Goal: Communication & Community: Answer question/provide support

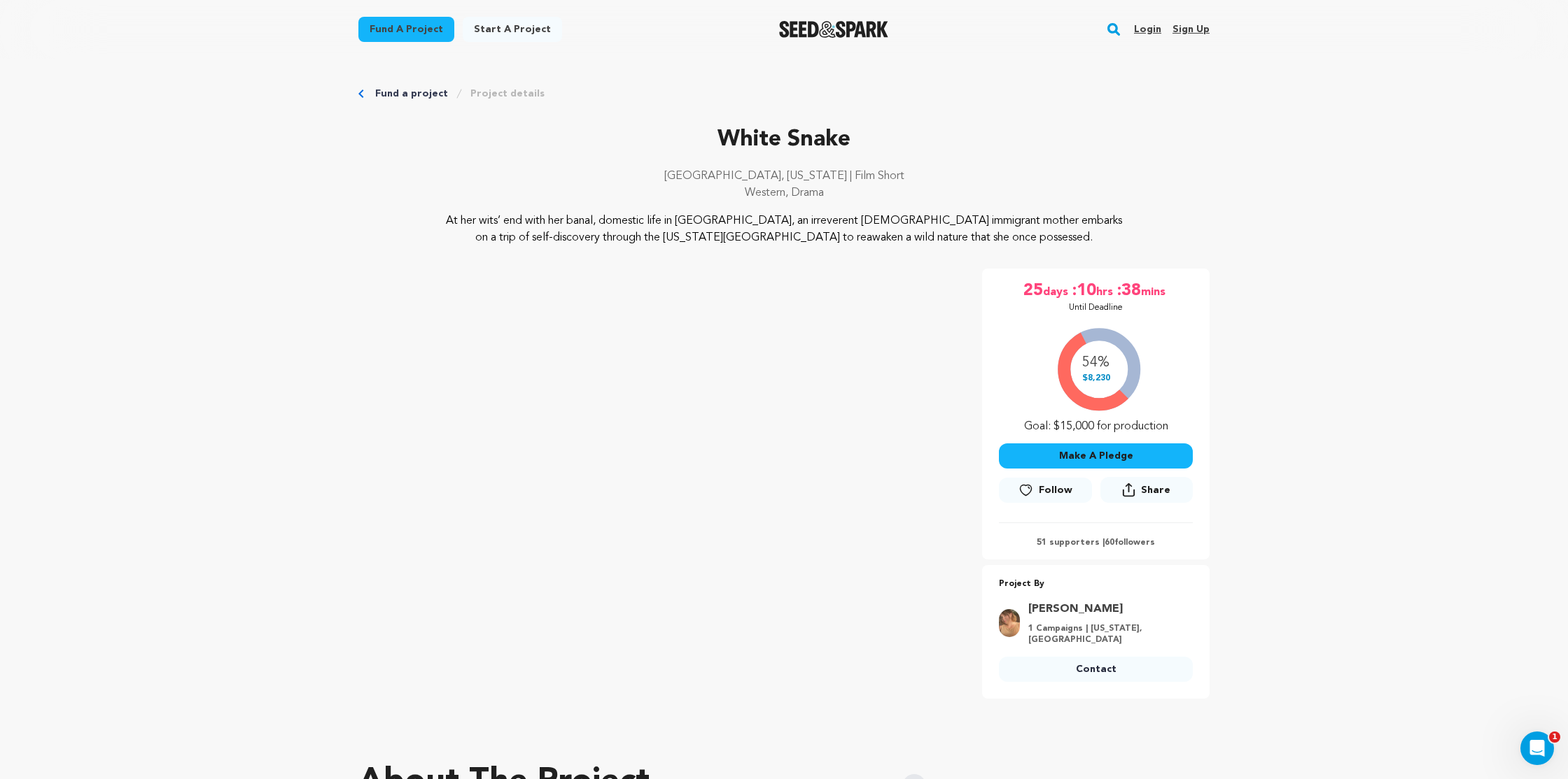
click at [1144, 24] on link "Login" at bounding box center [1148, 29] width 28 height 22
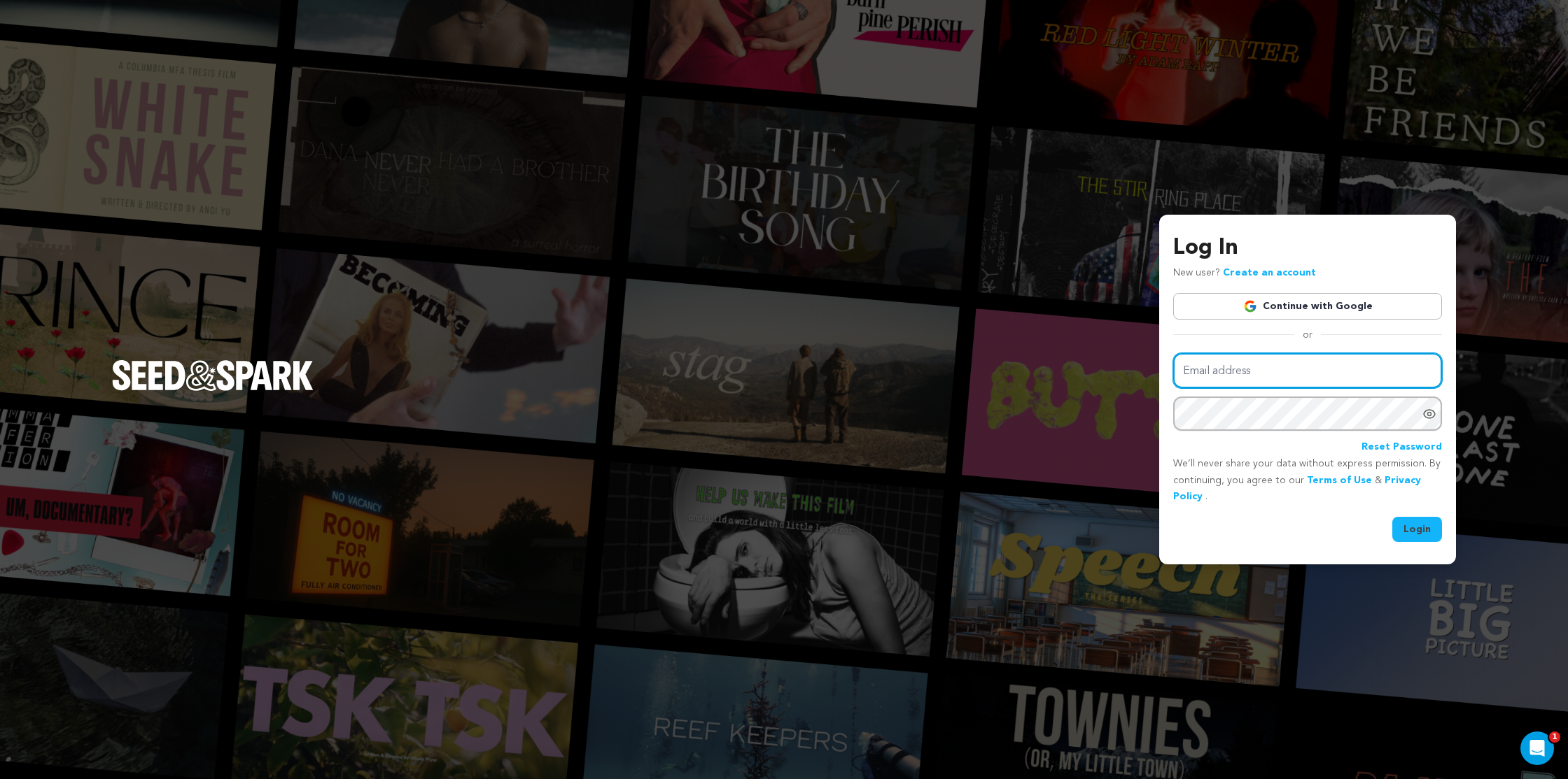
type input "[EMAIL_ADDRESS][DOMAIN_NAME]"
click at [1419, 529] on button "Login" at bounding box center [1416, 529] width 50 height 25
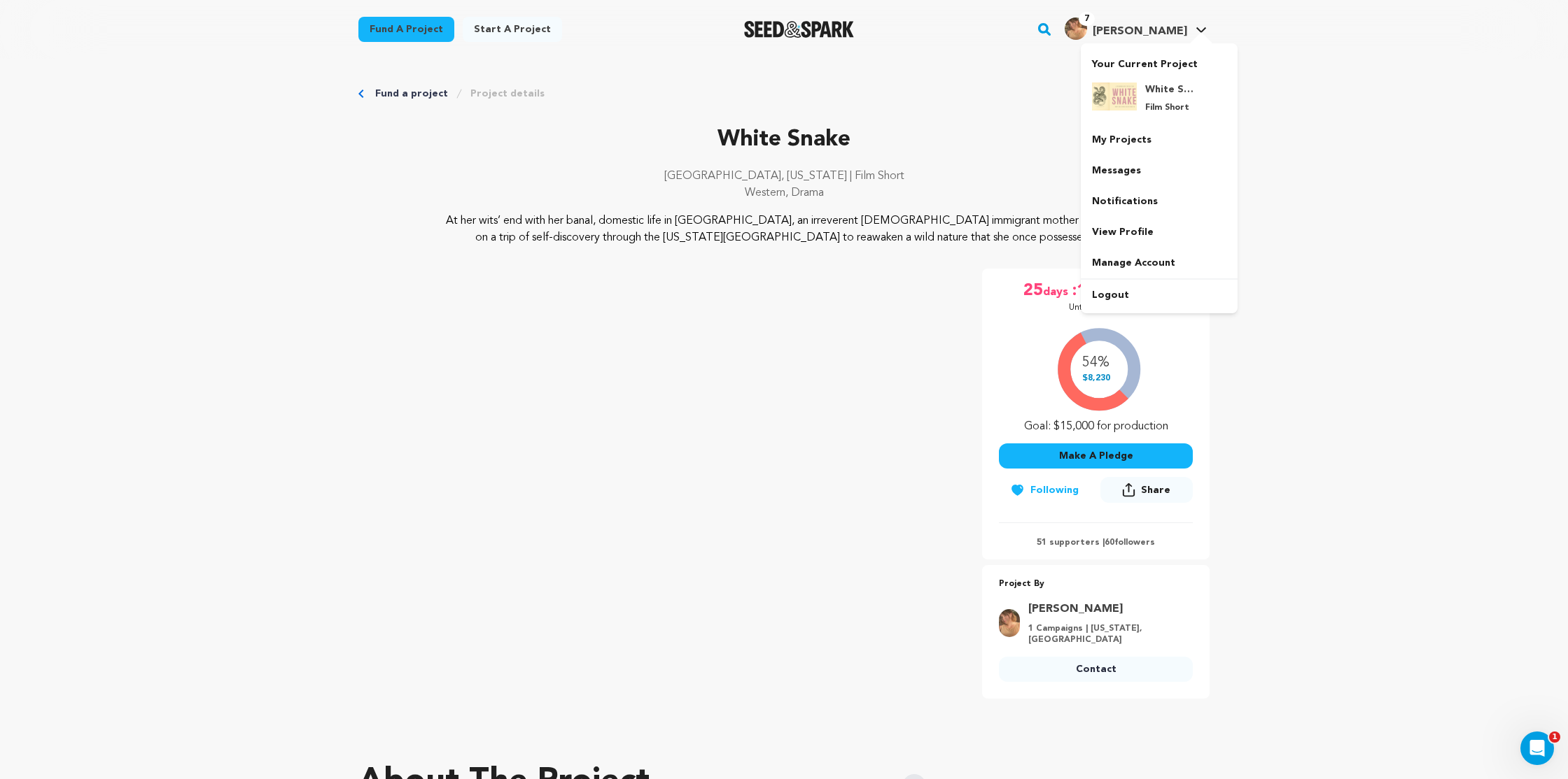
click at [1162, 32] on span "Holly W." at bounding box center [1140, 32] width 95 height 11
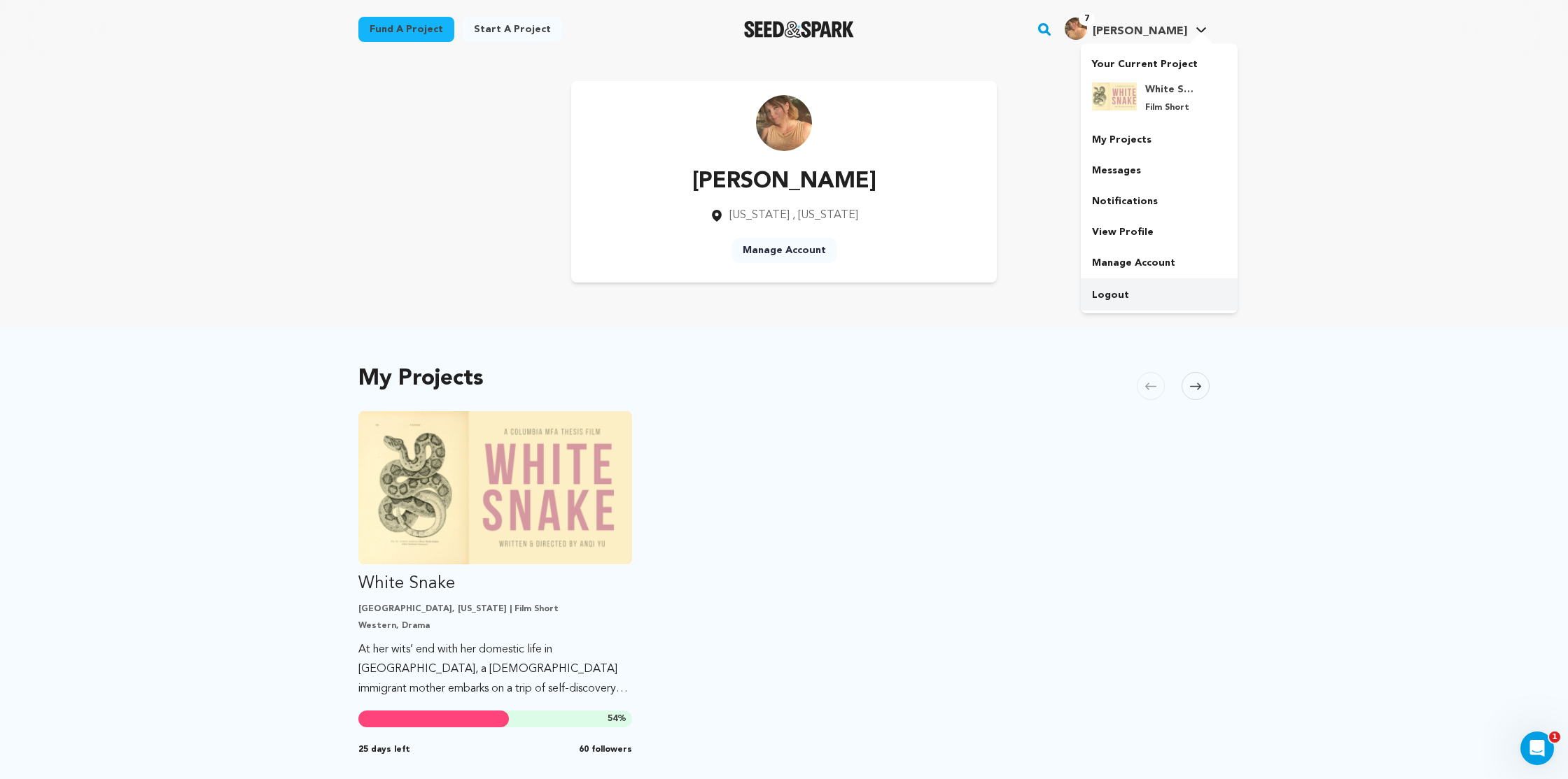
click at [1147, 299] on link "Logout" at bounding box center [1159, 295] width 156 height 31
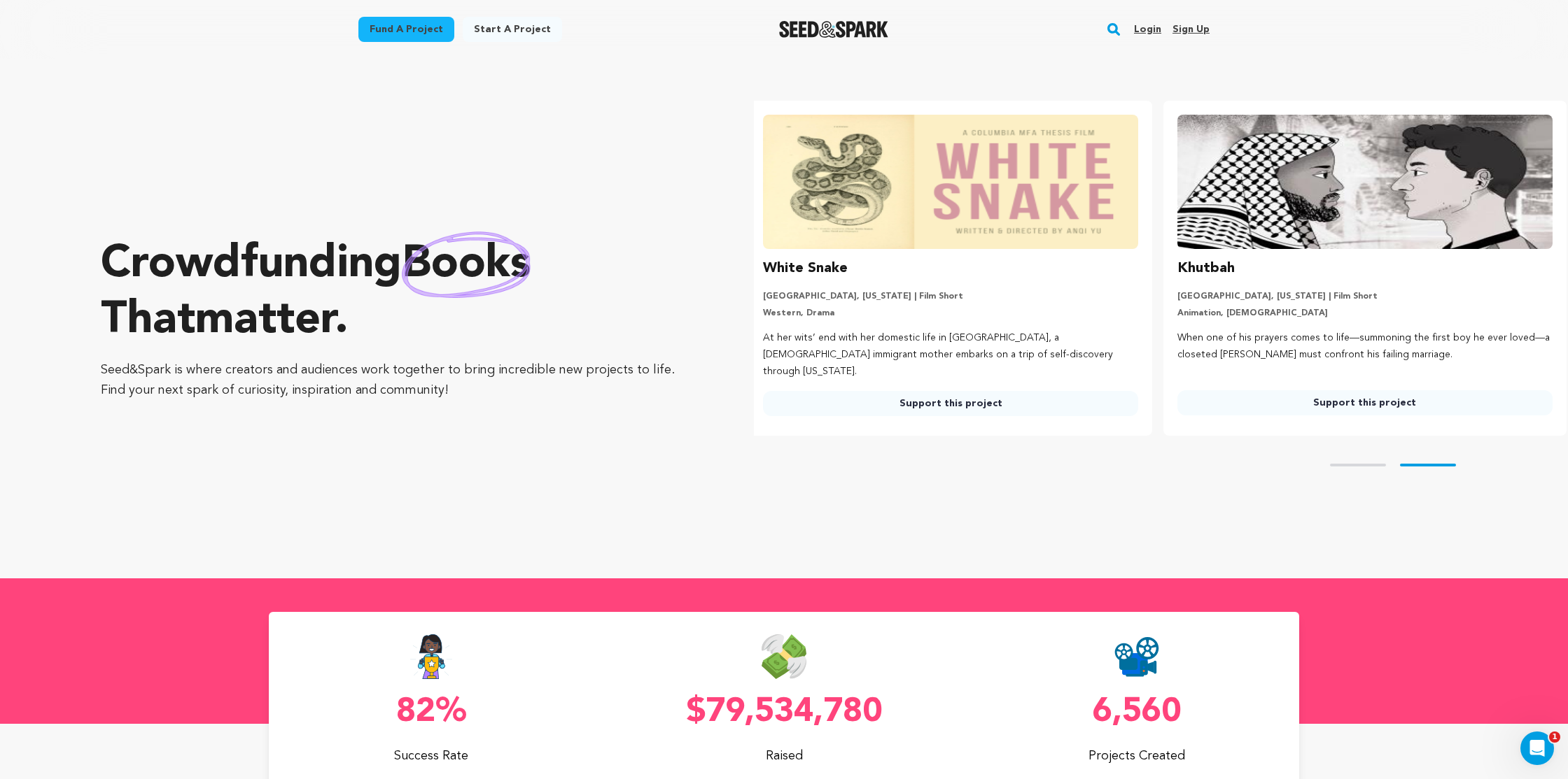
scroll to position [0, 425]
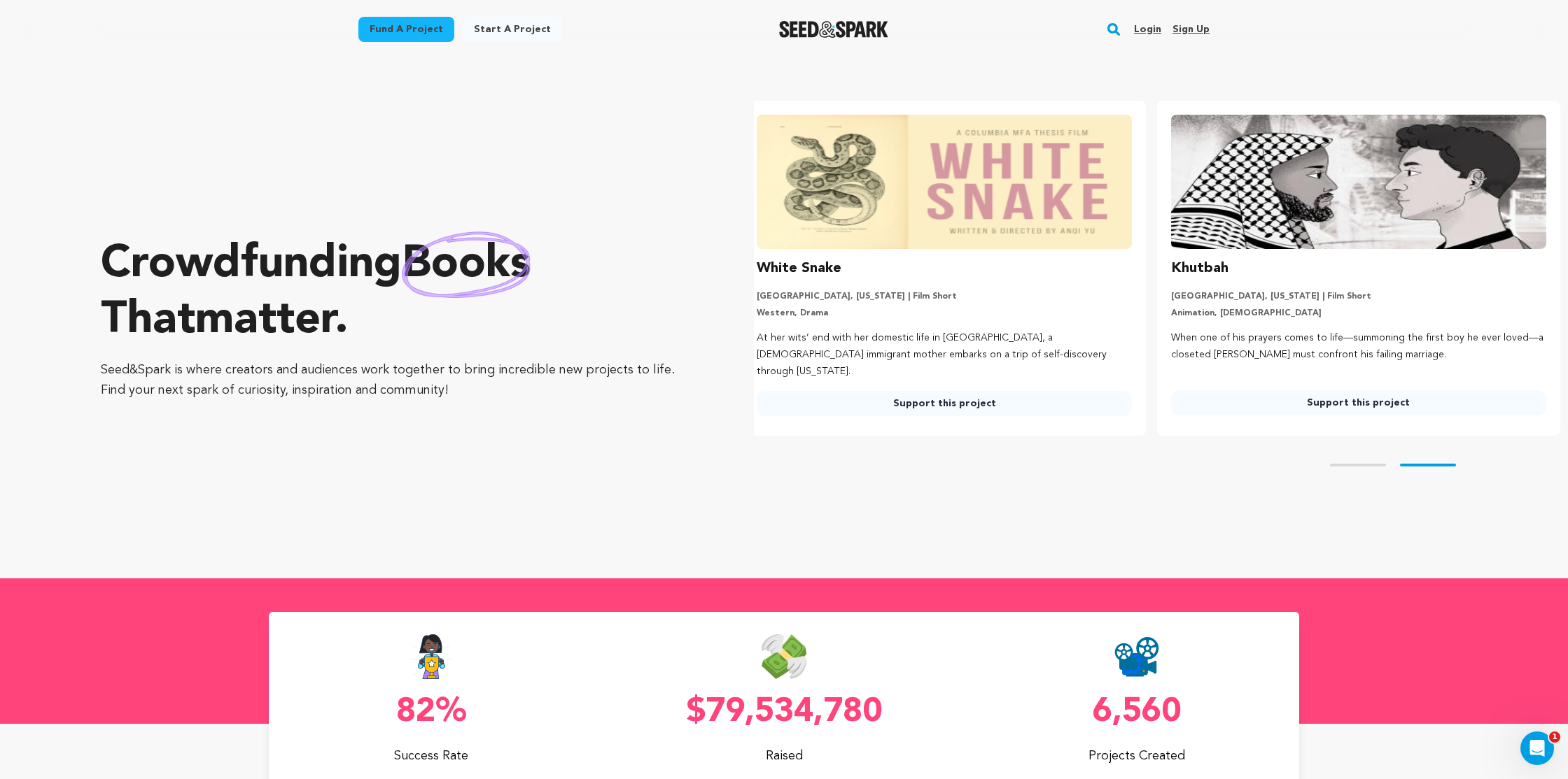
click at [1081, 302] on p "[GEOGRAPHIC_DATA], [US_STATE] | Film Short" at bounding box center [944, 296] width 375 height 11
click at [975, 403] on link "Support this project" at bounding box center [944, 404] width 375 height 25
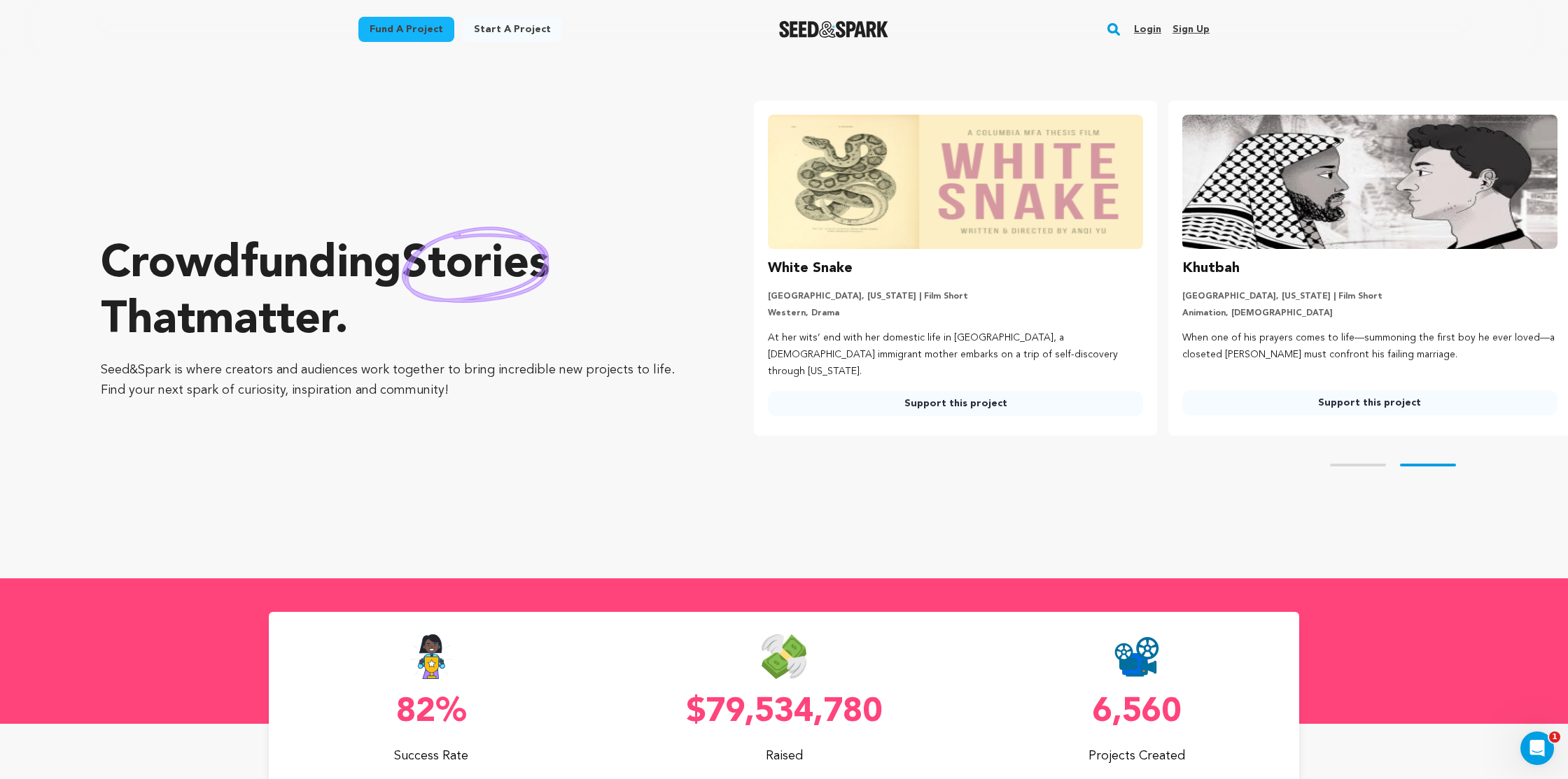
click at [1144, 33] on link "Login" at bounding box center [1148, 29] width 28 height 22
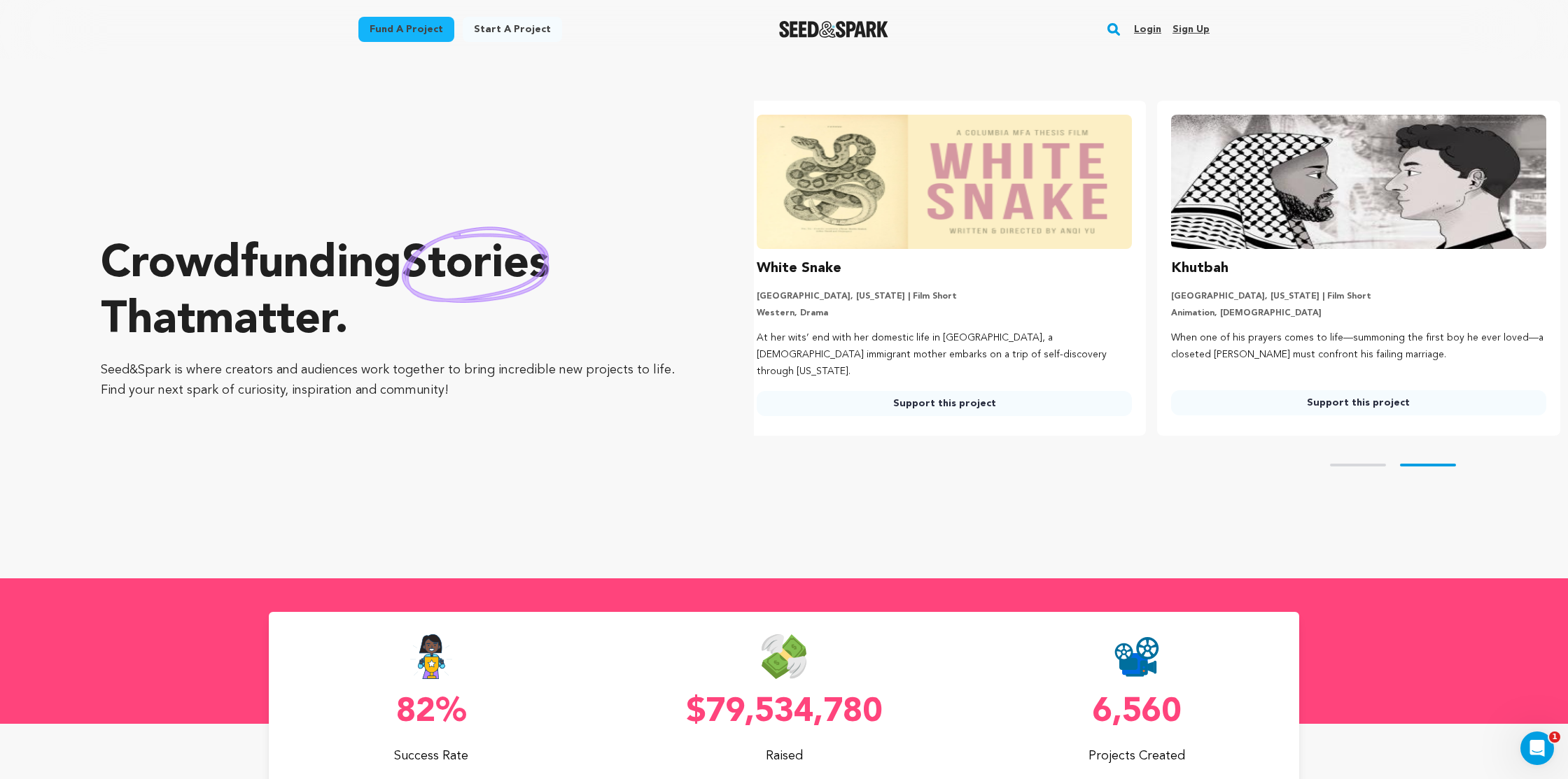
scroll to position [0, 425]
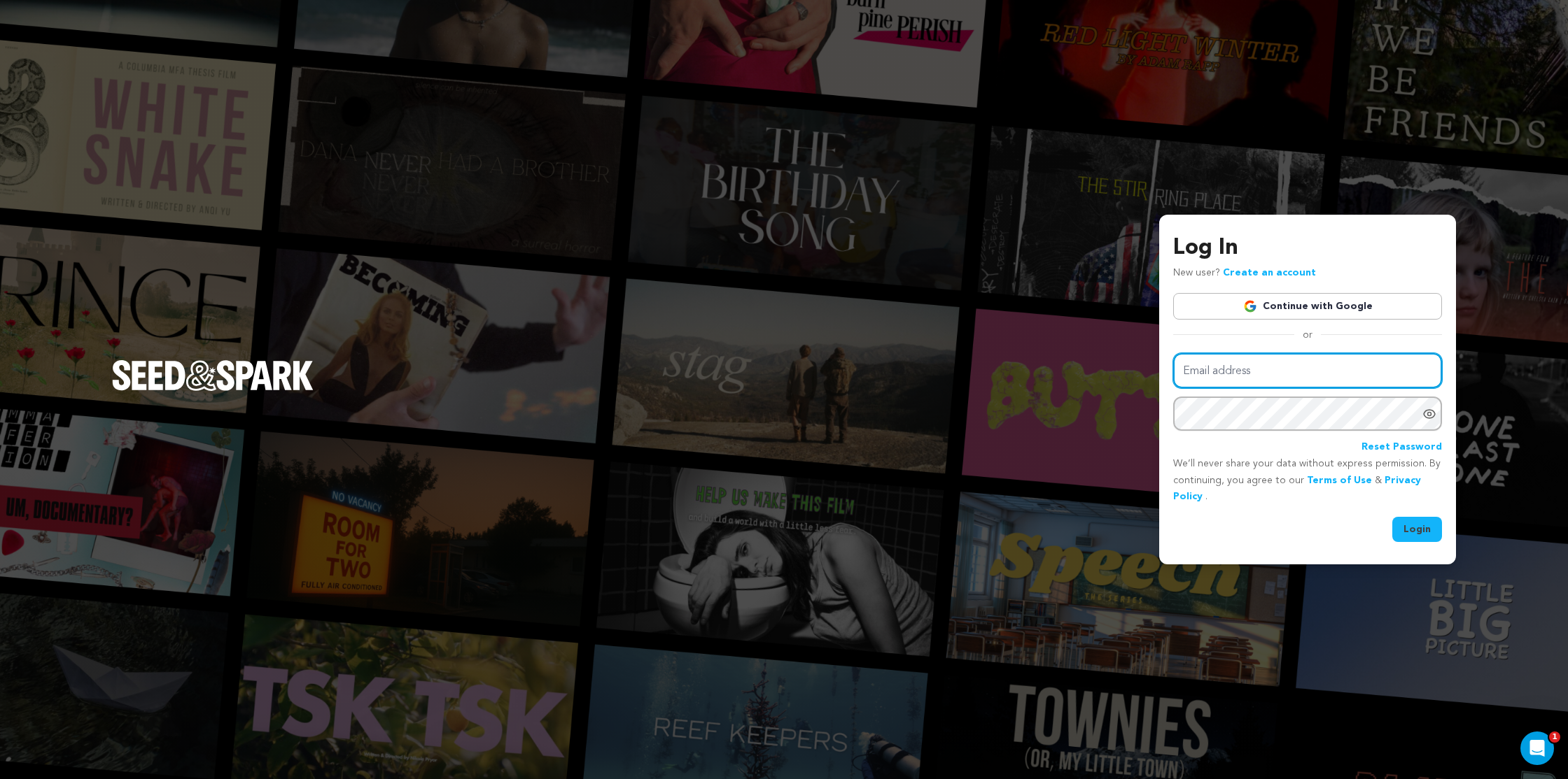
type input "[EMAIL_ADDRESS][DOMAIN_NAME]"
click at [1414, 529] on button "Login" at bounding box center [1416, 529] width 50 height 25
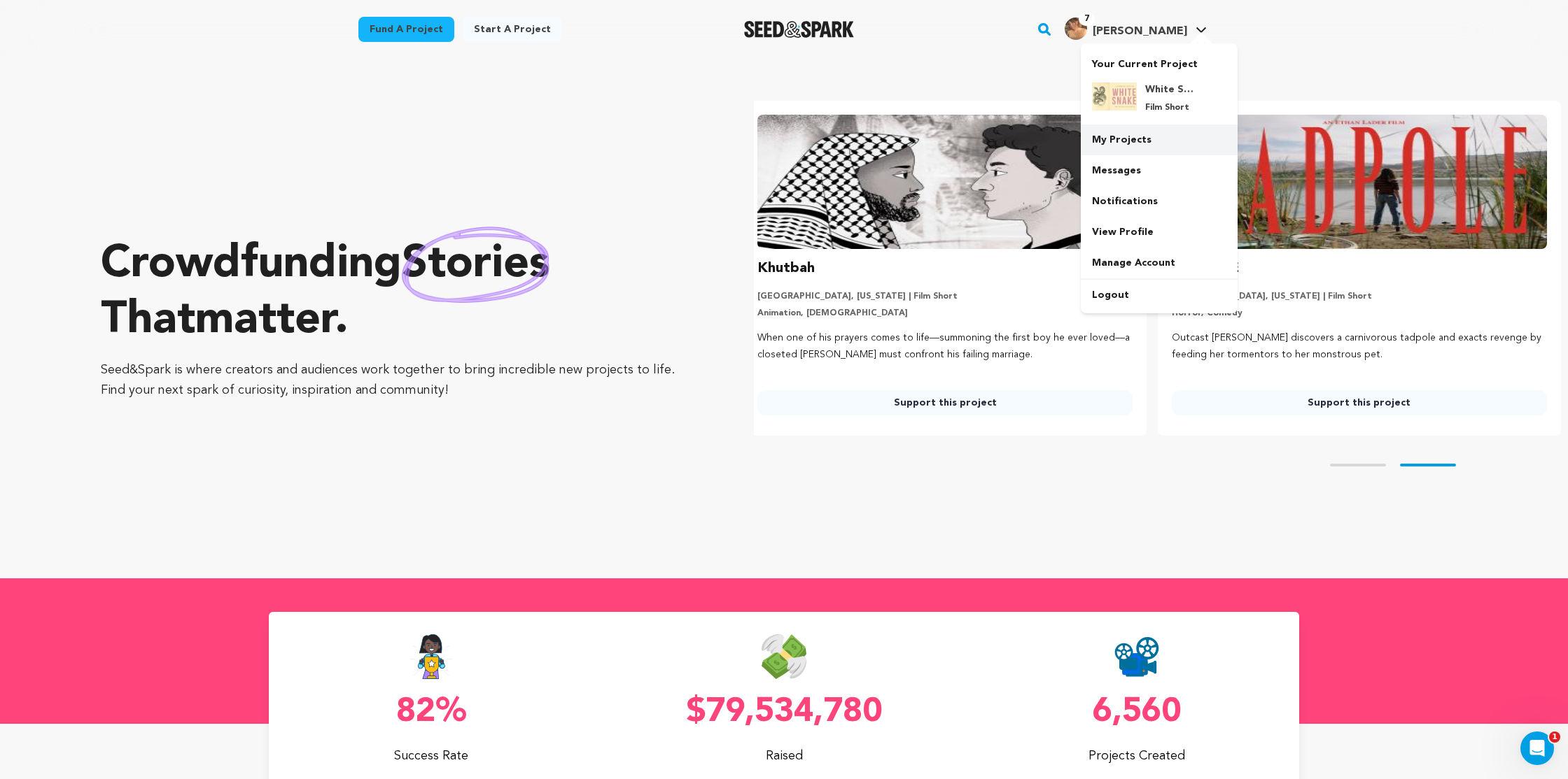
scroll to position [0, 425]
click at [1184, 92] on h4 "White Snake" at bounding box center [1170, 89] width 51 height 14
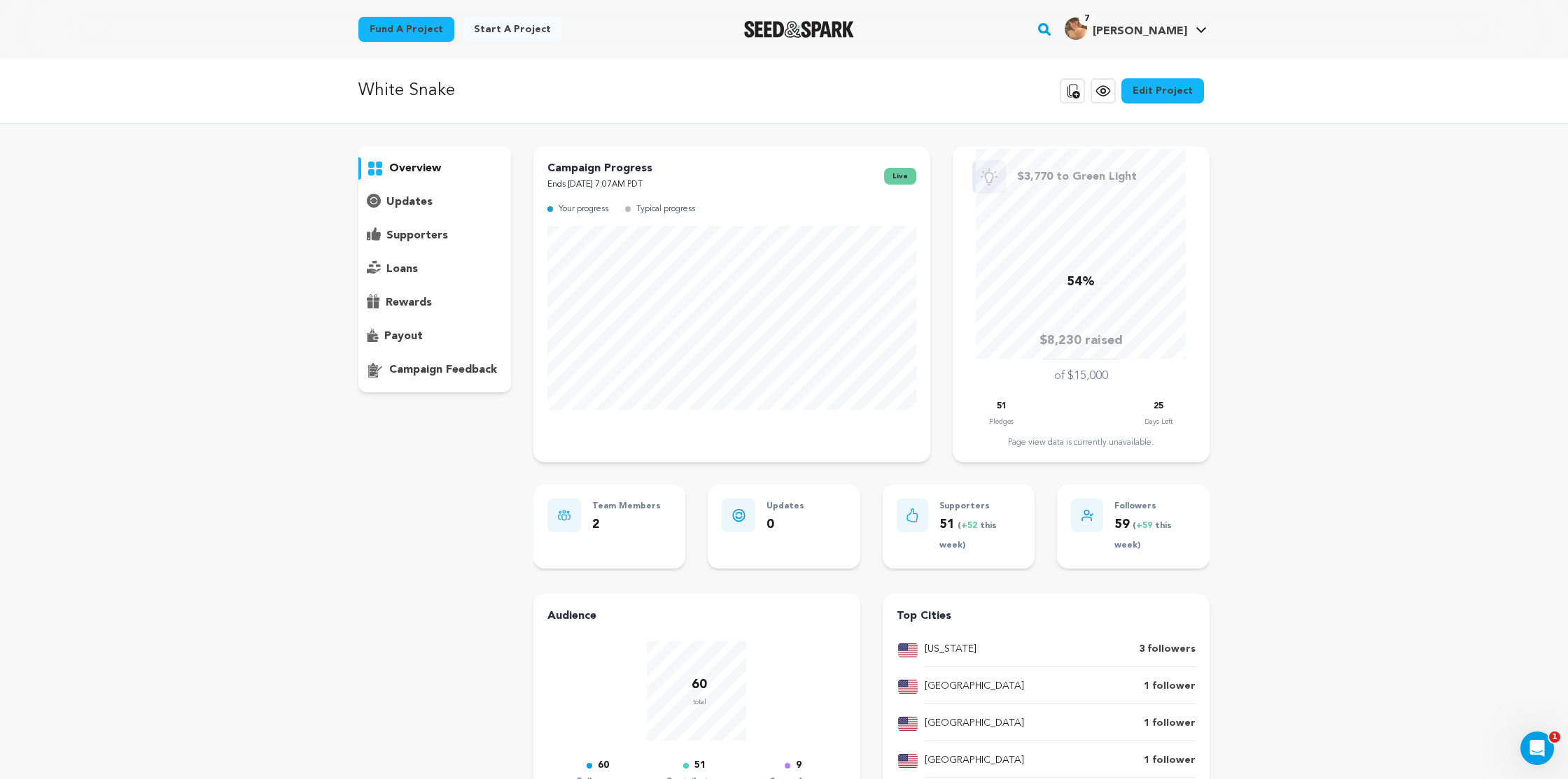
click at [419, 239] on p "supporters" at bounding box center [417, 235] width 62 height 17
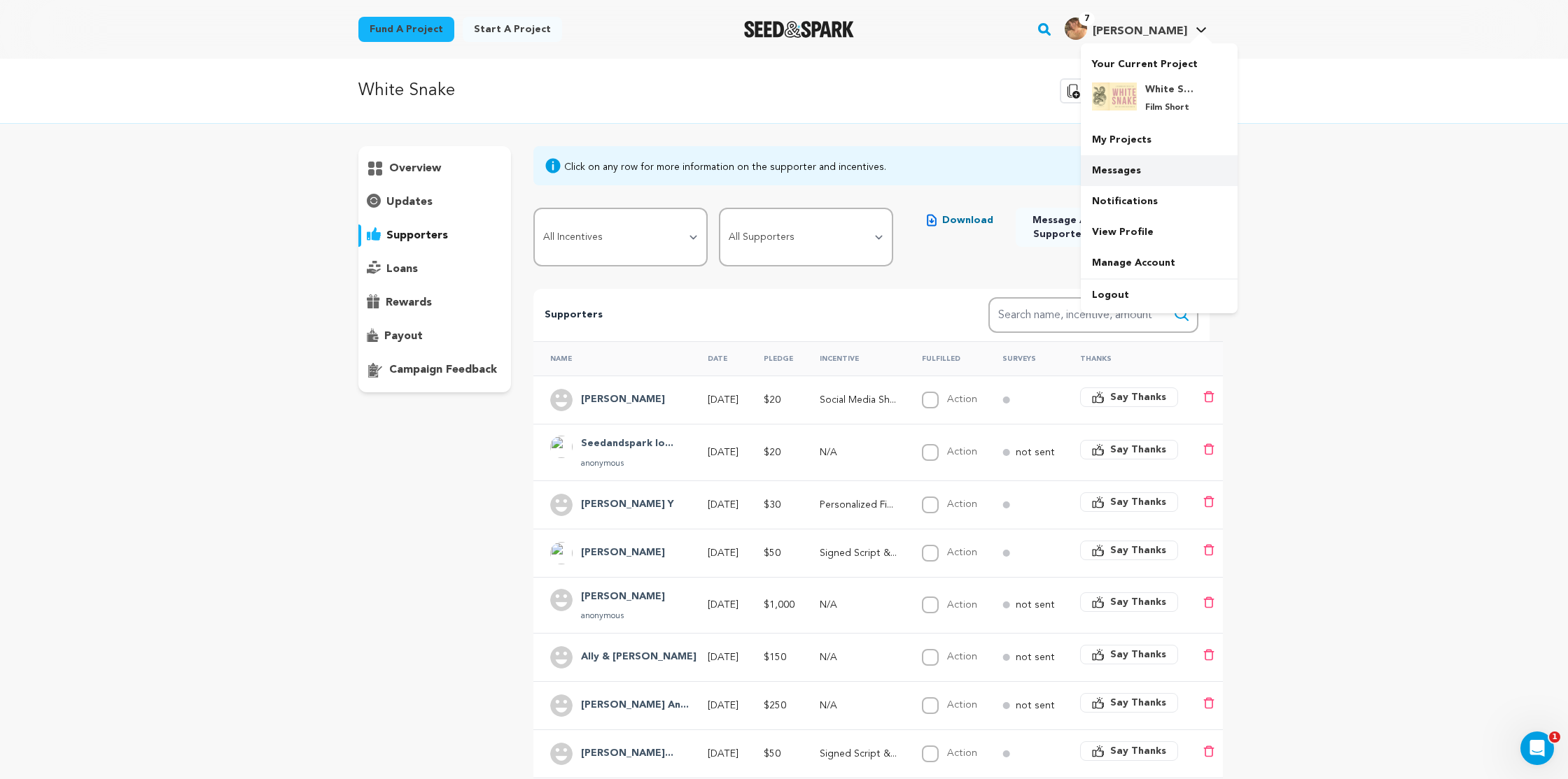
click at [1142, 162] on link "Messages" at bounding box center [1159, 171] width 156 height 31
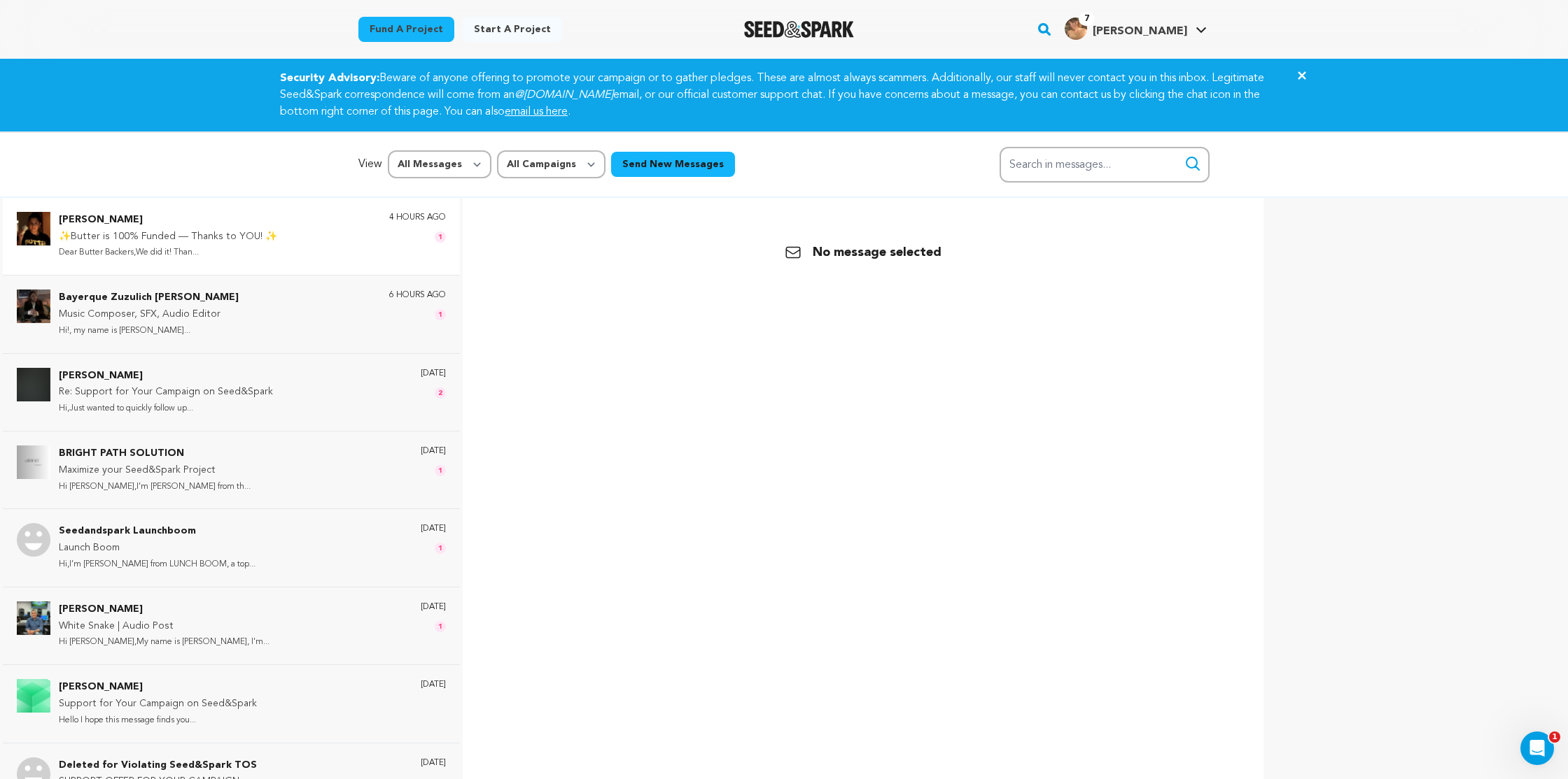
click at [337, 257] on div "[PERSON_NAME] ✨Butter is 100% Funded — Thanks to YOU! ✨ Dear Butter Backers,We …" at bounding box center [252, 236] width 387 height 49
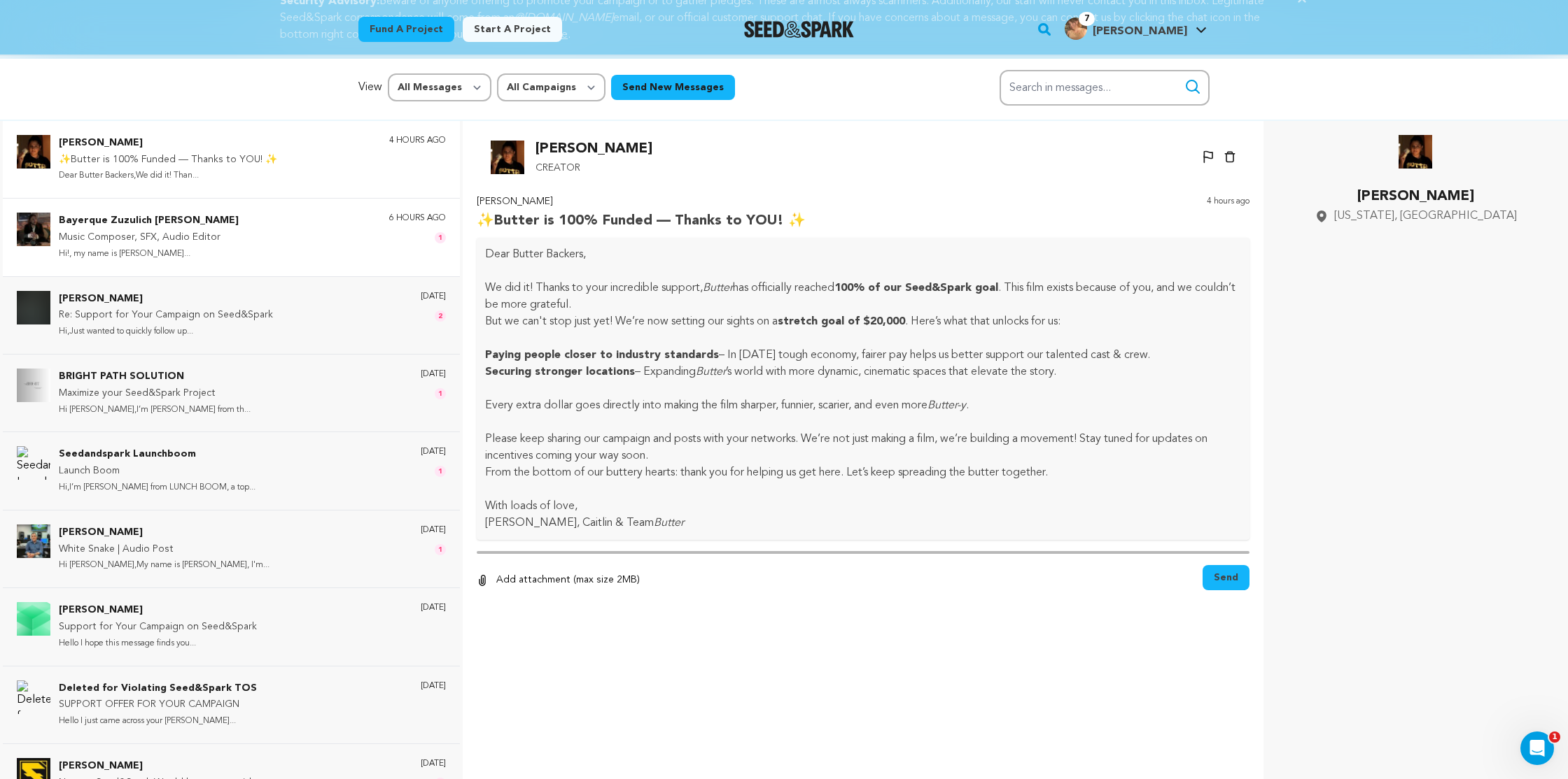
click at [309, 318] on div "[PERSON_NAME] ✨Butter is 100% Funded — Thanks to YOU! ✨ Dear Butter Backers,We …" at bounding box center [231, 510] width 462 height 779
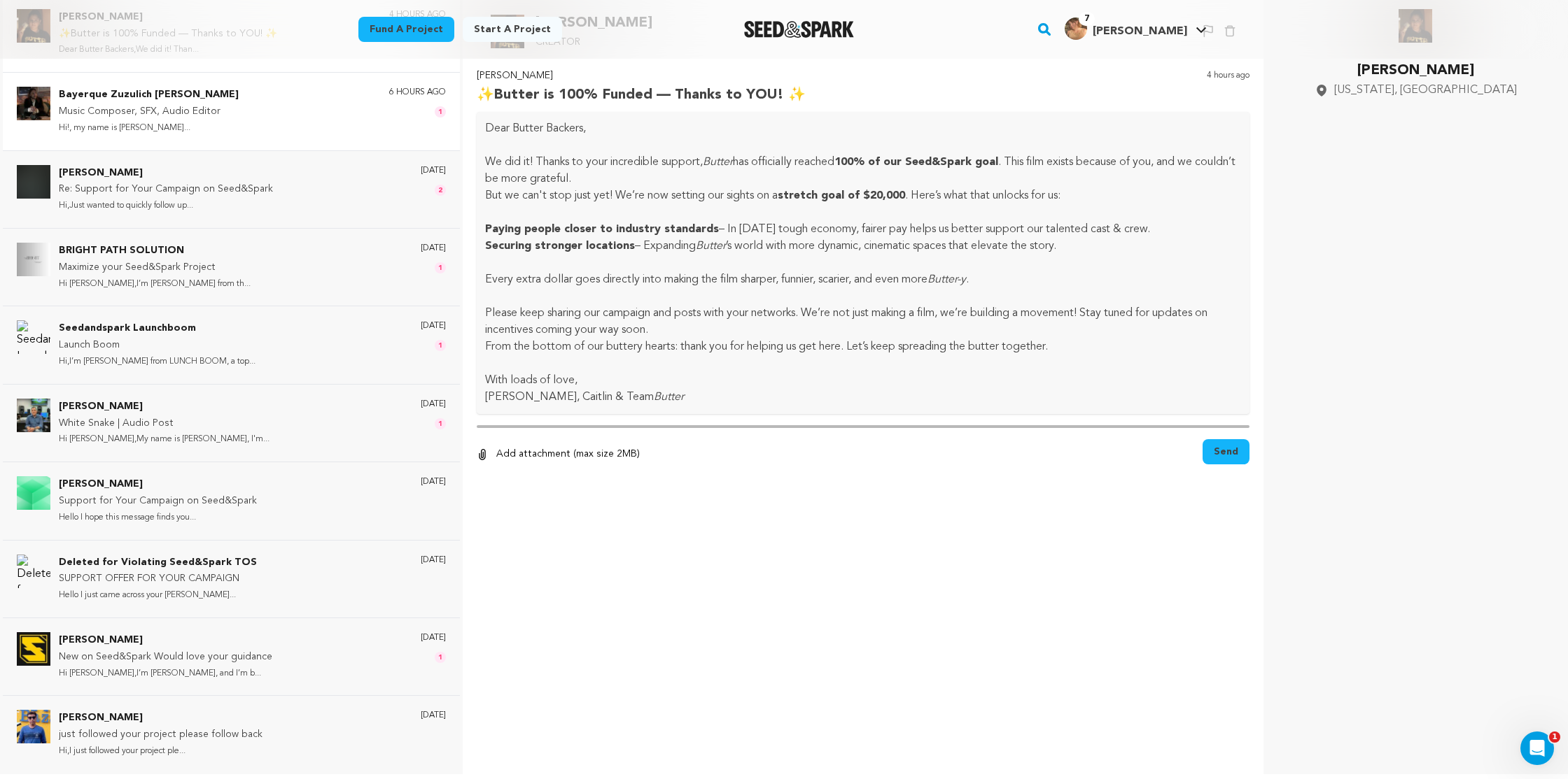
scroll to position [209, 0]
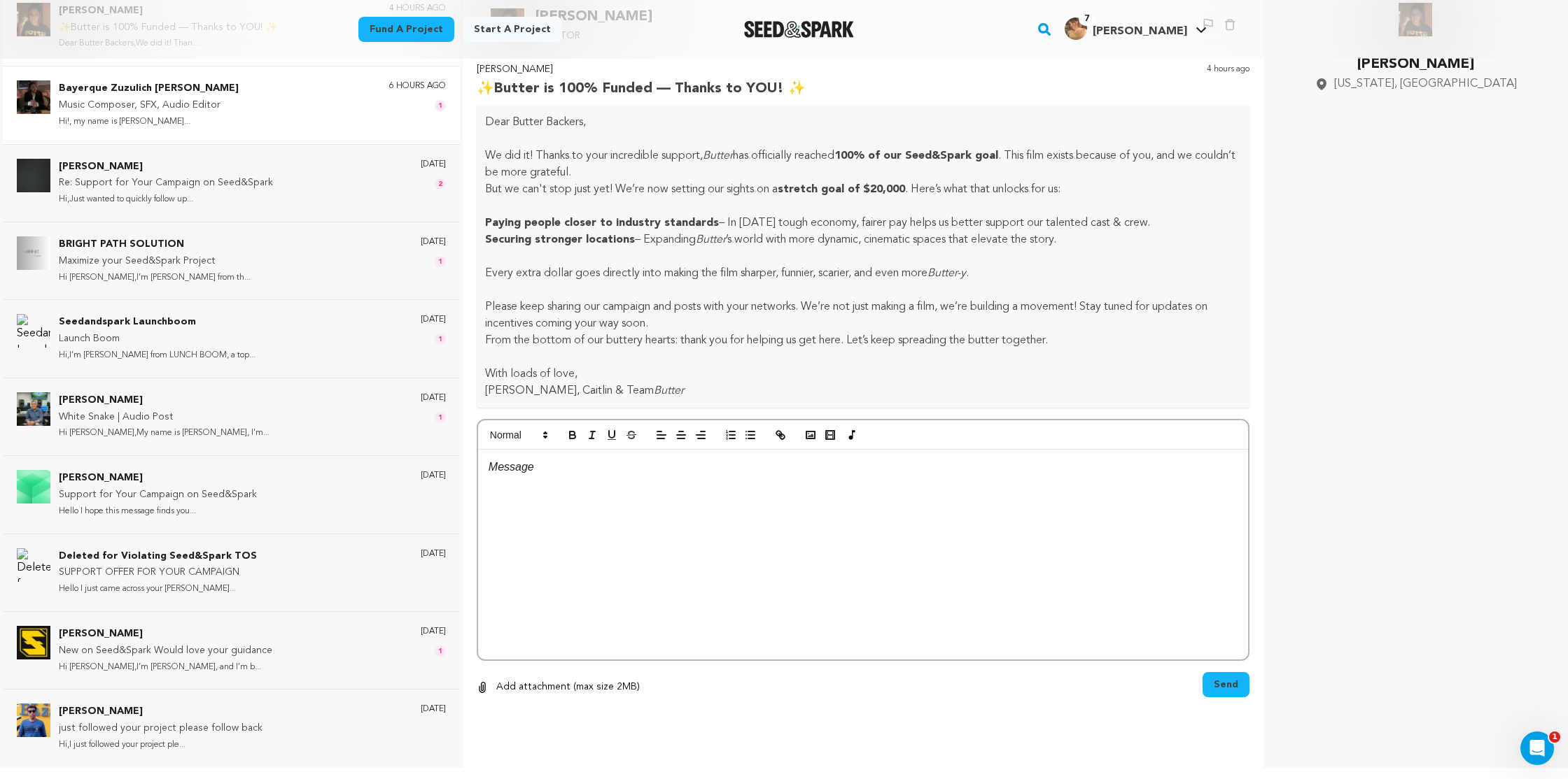
click at [249, 122] on div "Bayerque Zuzulich [PERSON_NAME] Music Composer, SFX, Audio Editor Hi!, my name …" at bounding box center [252, 105] width 387 height 49
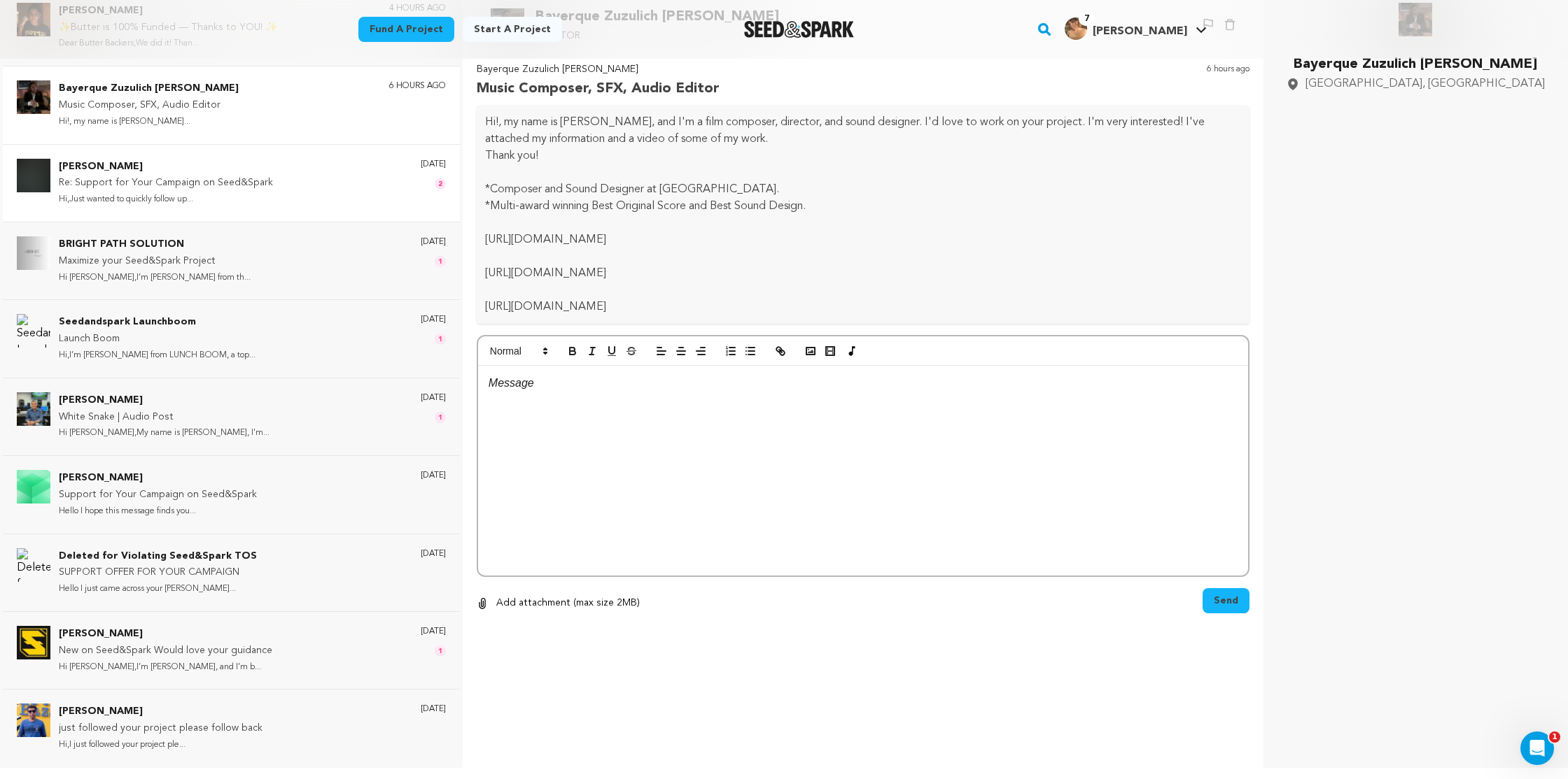
click at [251, 171] on p "[PERSON_NAME]" at bounding box center [165, 167] width 214 height 17
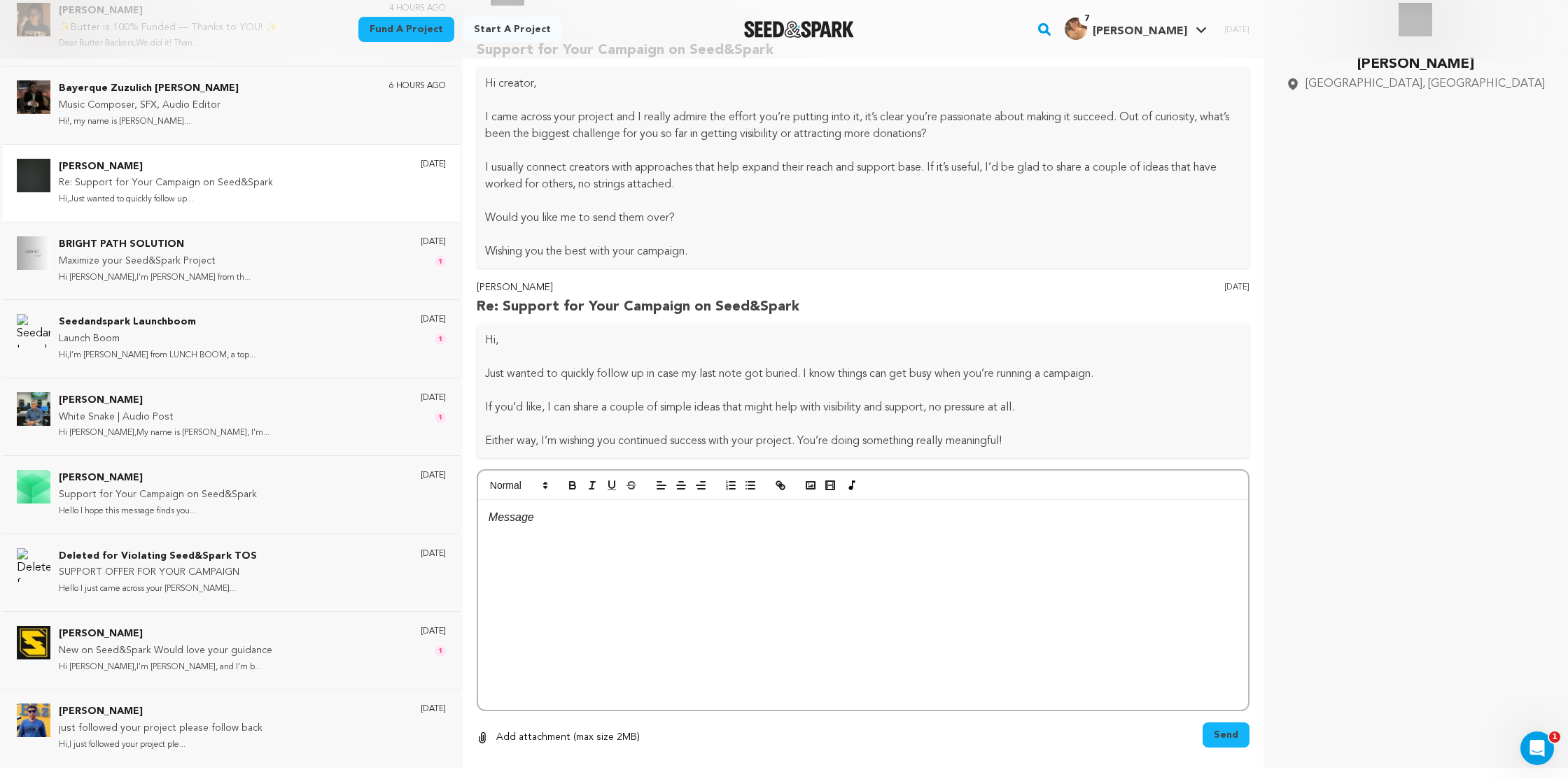
scroll to position [0, 0]
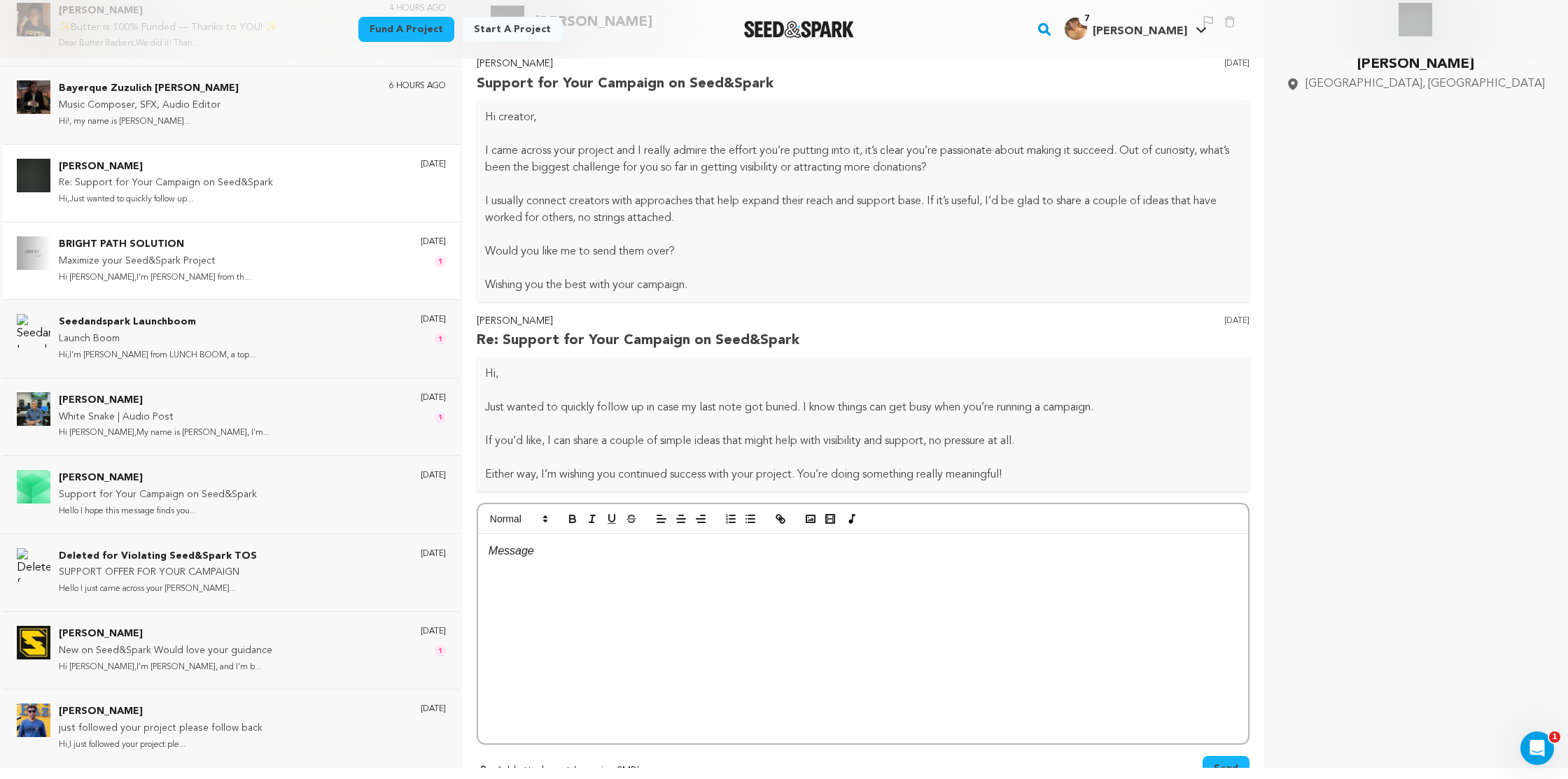
click at [303, 270] on div "BRIGHT PATH SOLUTION Maximize your Seed&Spark Project Hi Holly,I’m Michael Thom…" at bounding box center [252, 261] width 387 height 49
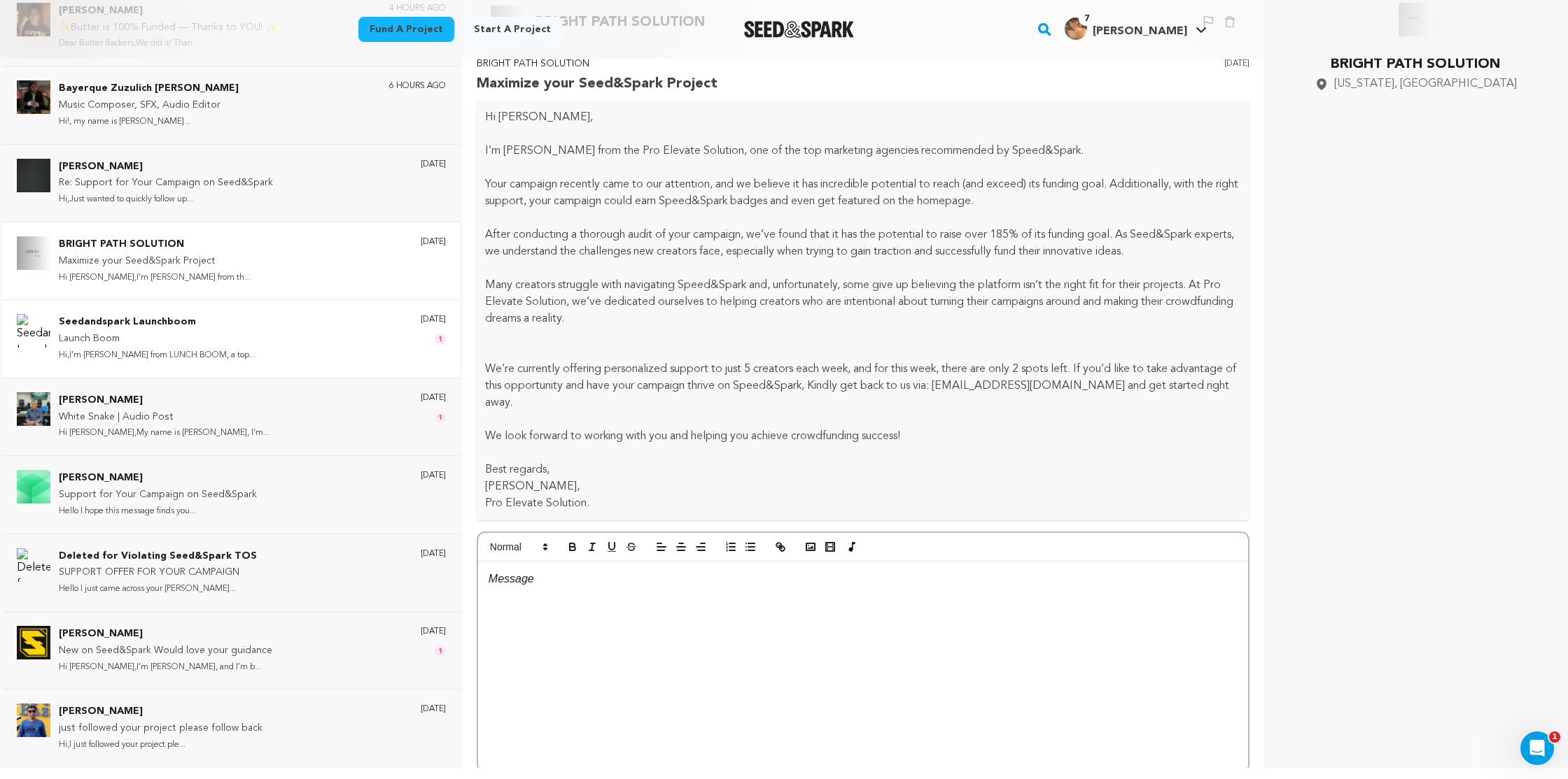
click at [285, 325] on div "Seedandspark Launchboom Launch Boom Hi,I’m Chris from LUNCH BOOM, a top... 2 da…" at bounding box center [252, 339] width 387 height 49
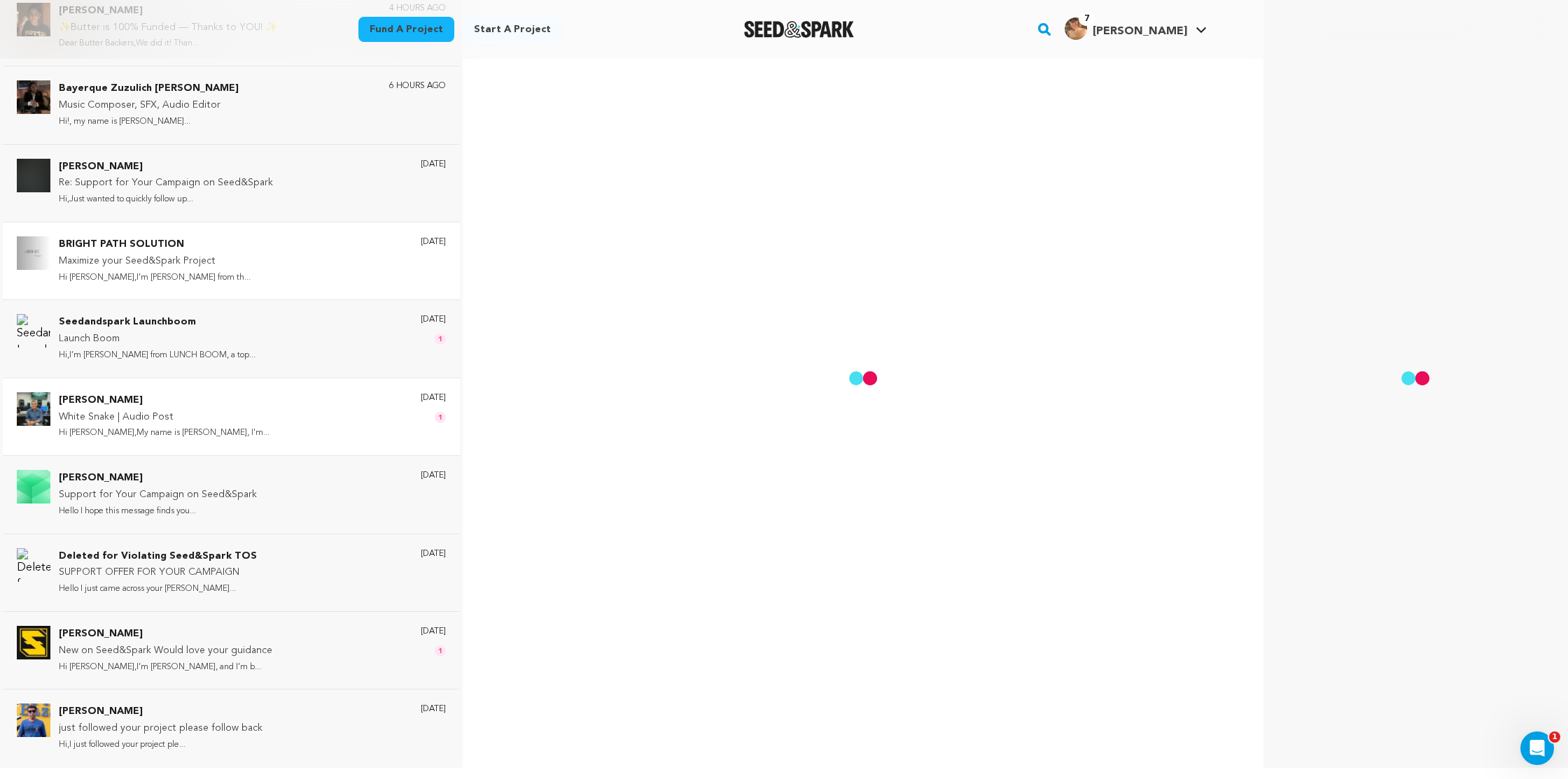
click at [269, 393] on div "Bob Pepek White Snake | Audio Post Hi Holly,My name is Bob Pepek, I'm... 3 days…" at bounding box center [252, 417] width 387 height 49
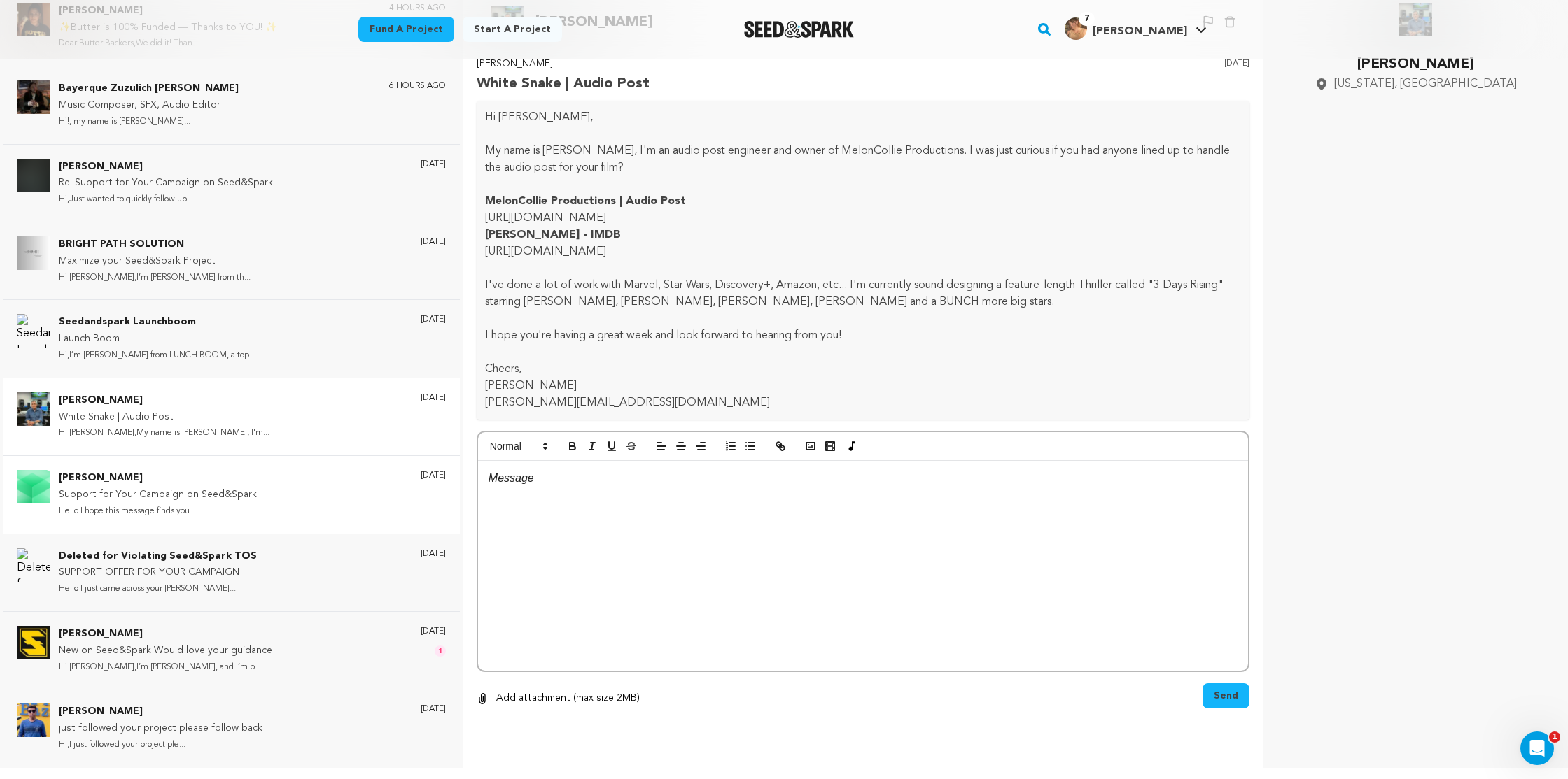
click at [234, 459] on div "Danielle Bernard Support for Your Campaign on Seed&Spark Hello I hope this mess…" at bounding box center [232, 494] width 457 height 77
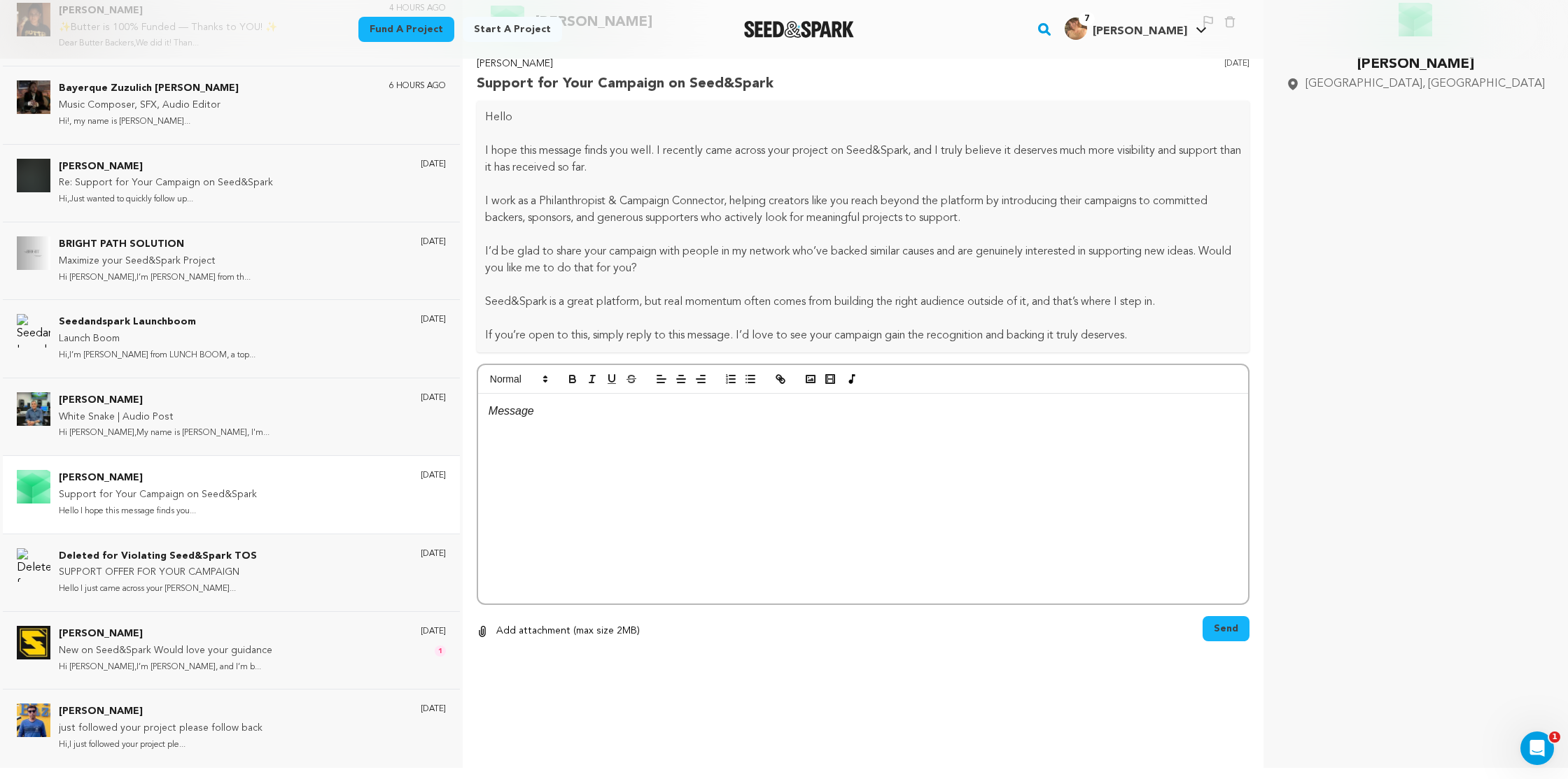
click at [529, 449] on div at bounding box center [863, 499] width 770 height 210
click at [1224, 634] on span "Send" at bounding box center [1226, 629] width 24 height 14
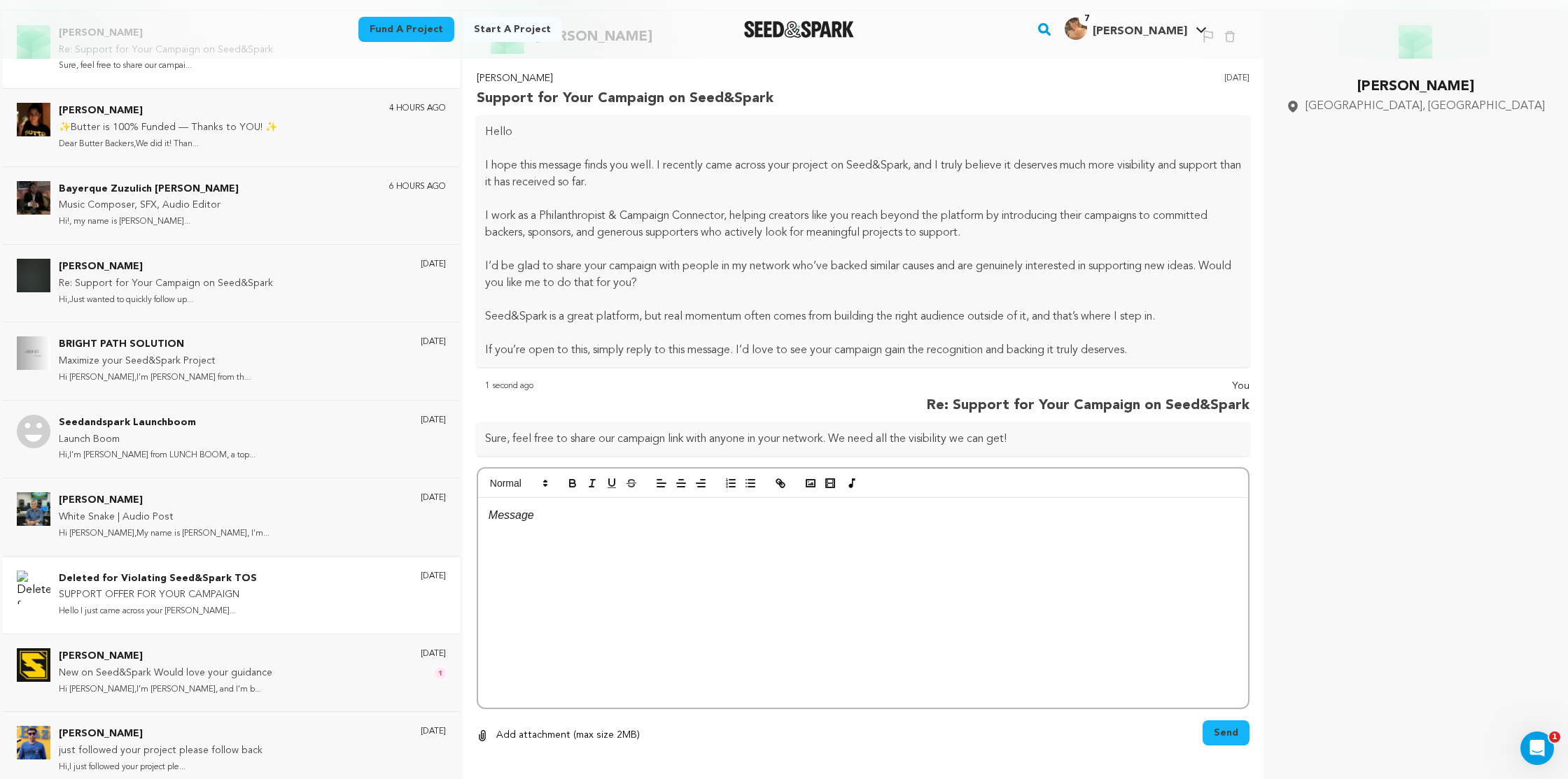
scroll to position [209, 0]
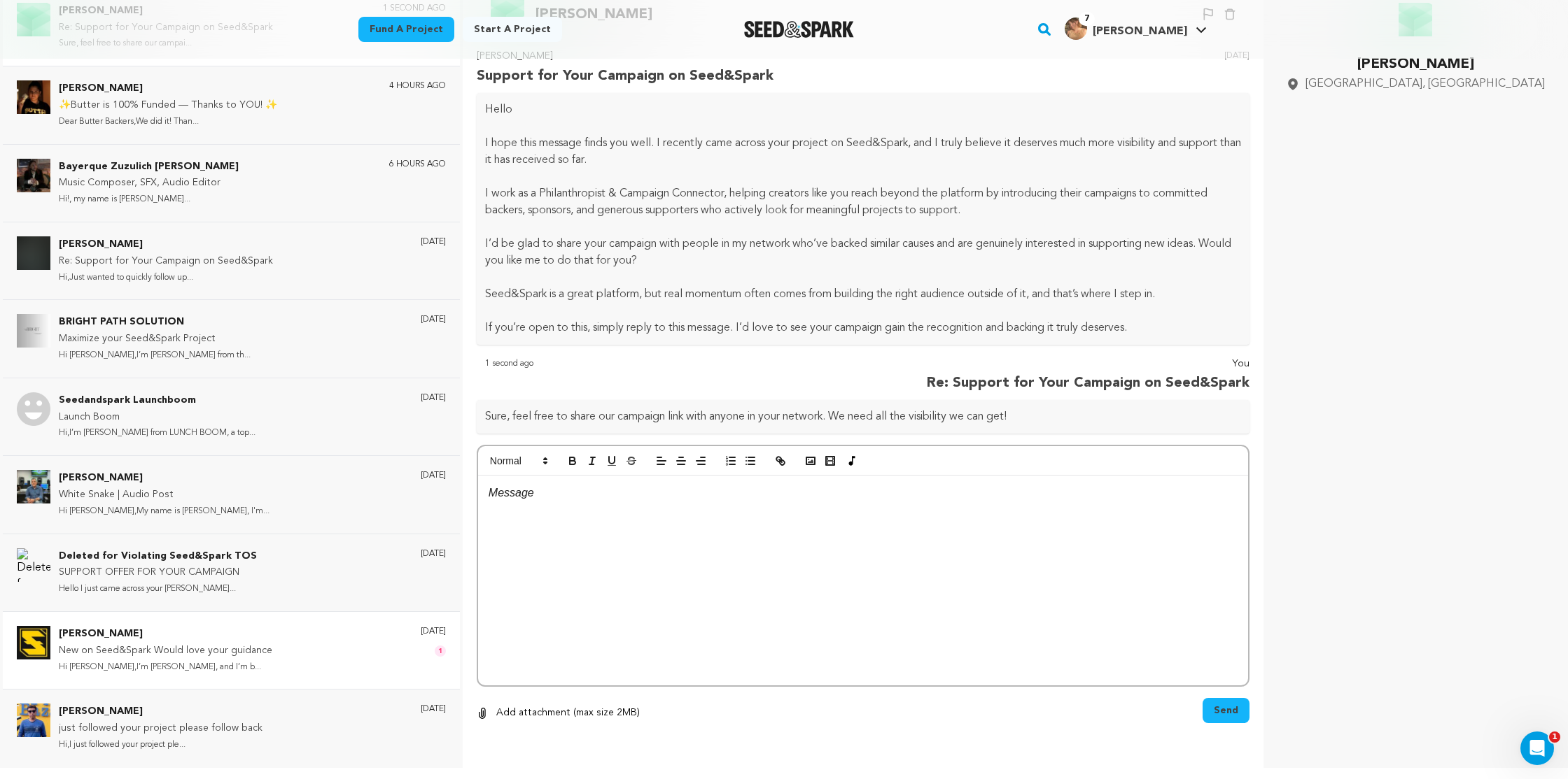
click at [311, 645] on div "Scott Jones New on Seed&Spark Would love your guidance Hi Holly,I’m Scott Jones…" at bounding box center [252, 651] width 387 height 49
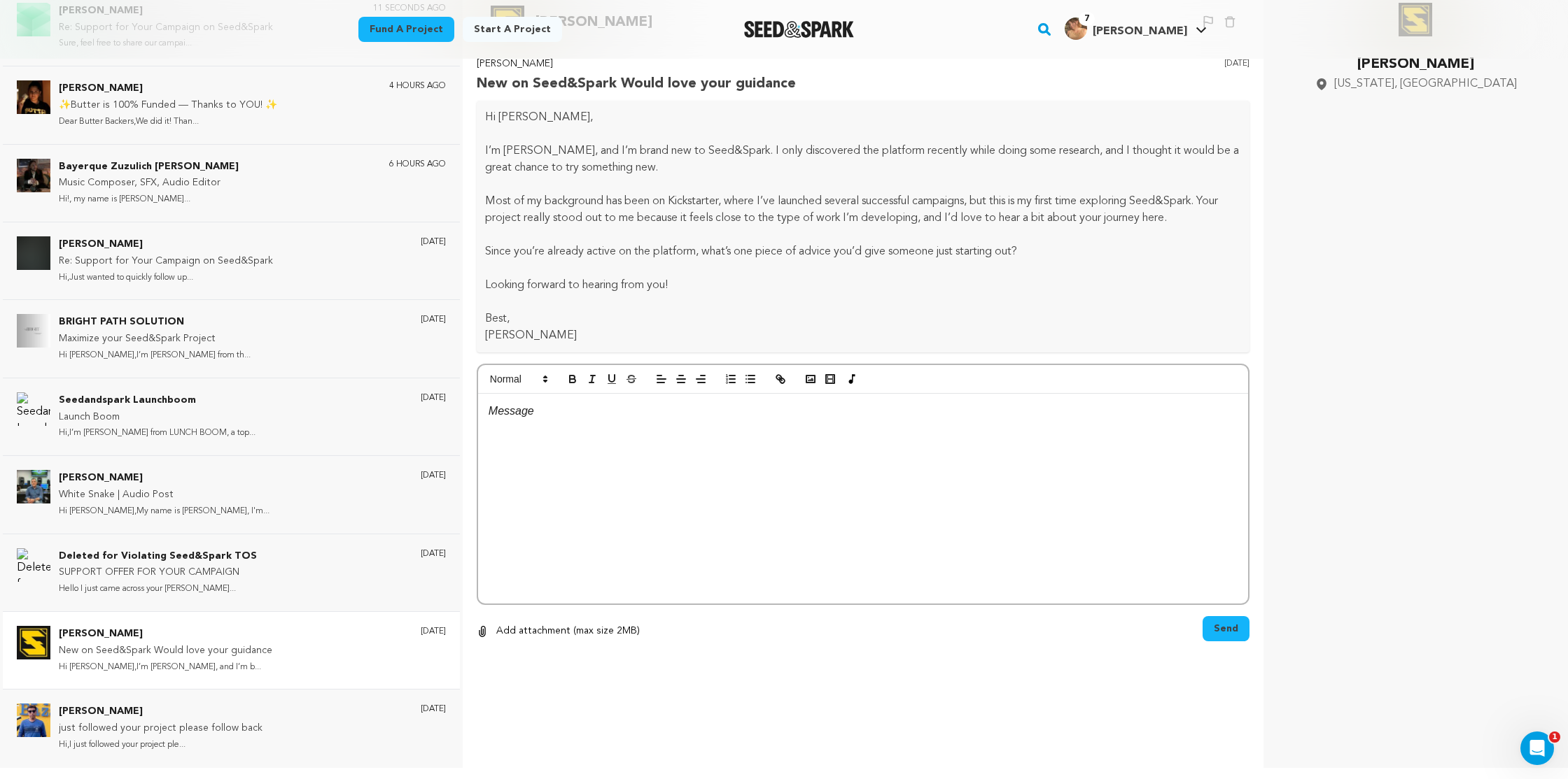
scroll to position [0, 0]
click at [290, 702] on div "Brijesh Gurnani just followed your project please follow back Hi,I just followe…" at bounding box center [232, 728] width 457 height 77
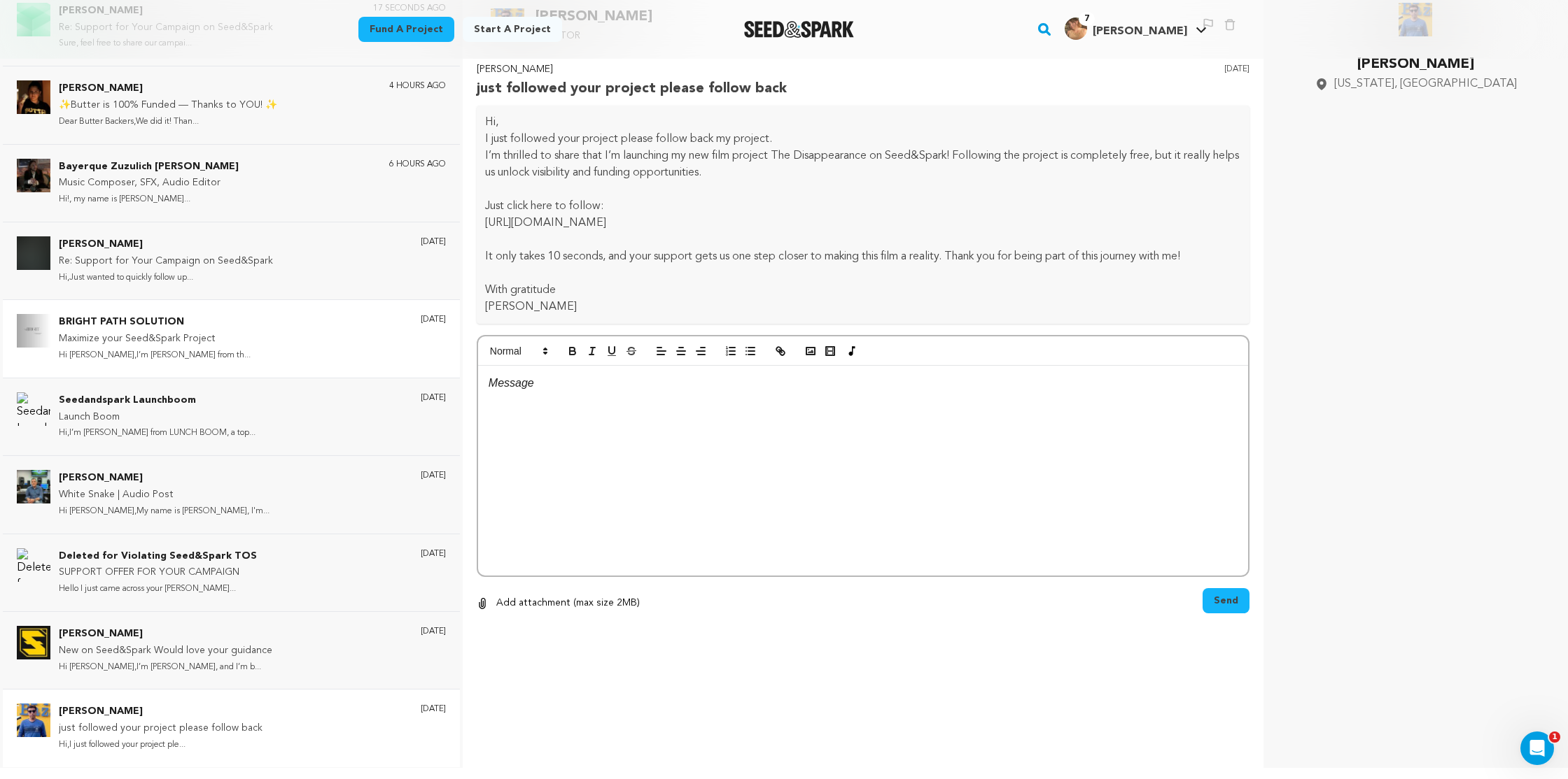
click at [288, 357] on div "BRIGHT PATH SOLUTION Maximize your Seed&Spark Project Hi Holly,I’m Michael Thom…" at bounding box center [252, 339] width 387 height 49
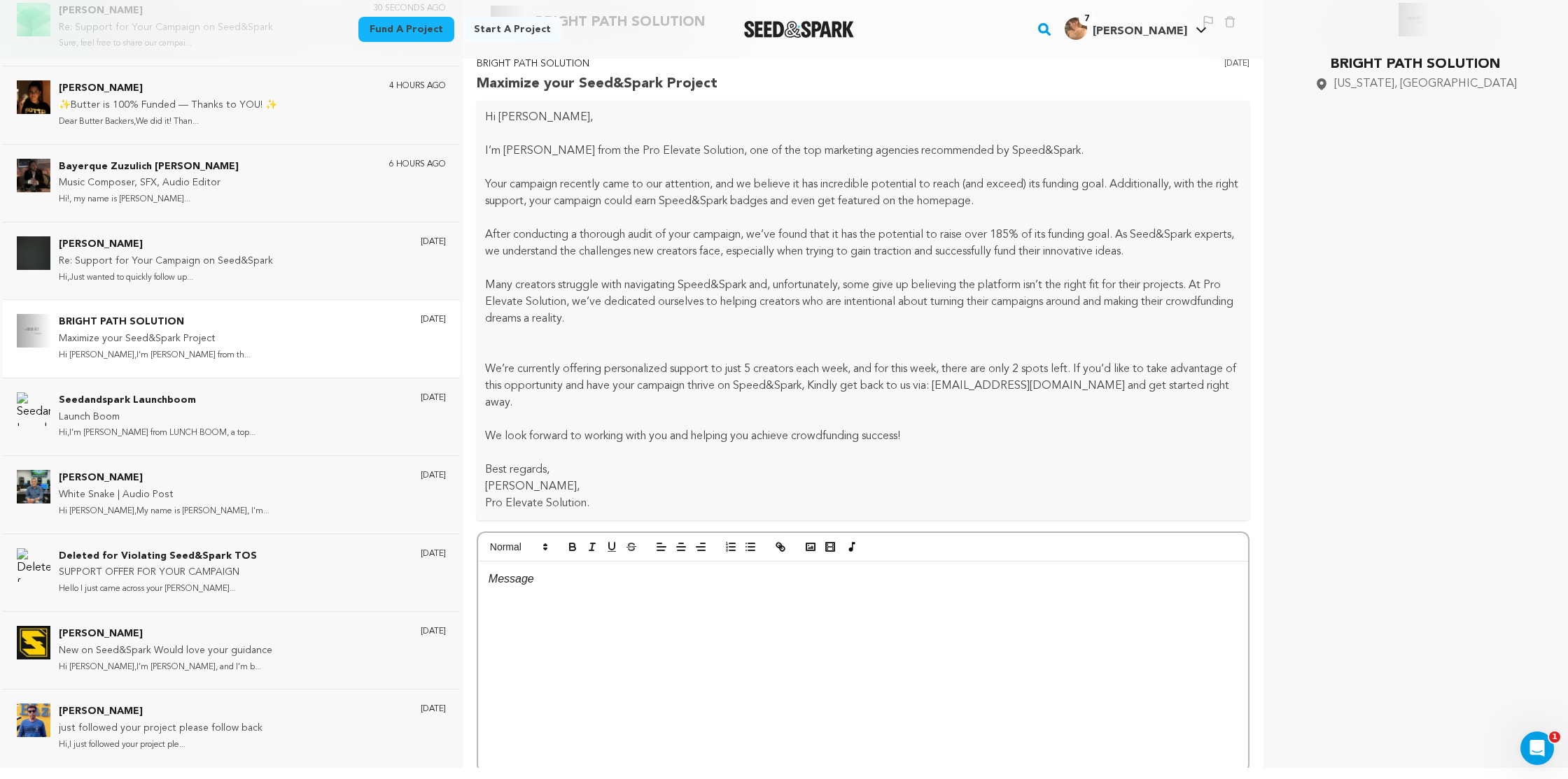
click at [808, 28] on img "Seed&Spark Homepage" at bounding box center [798, 29] width 110 height 17
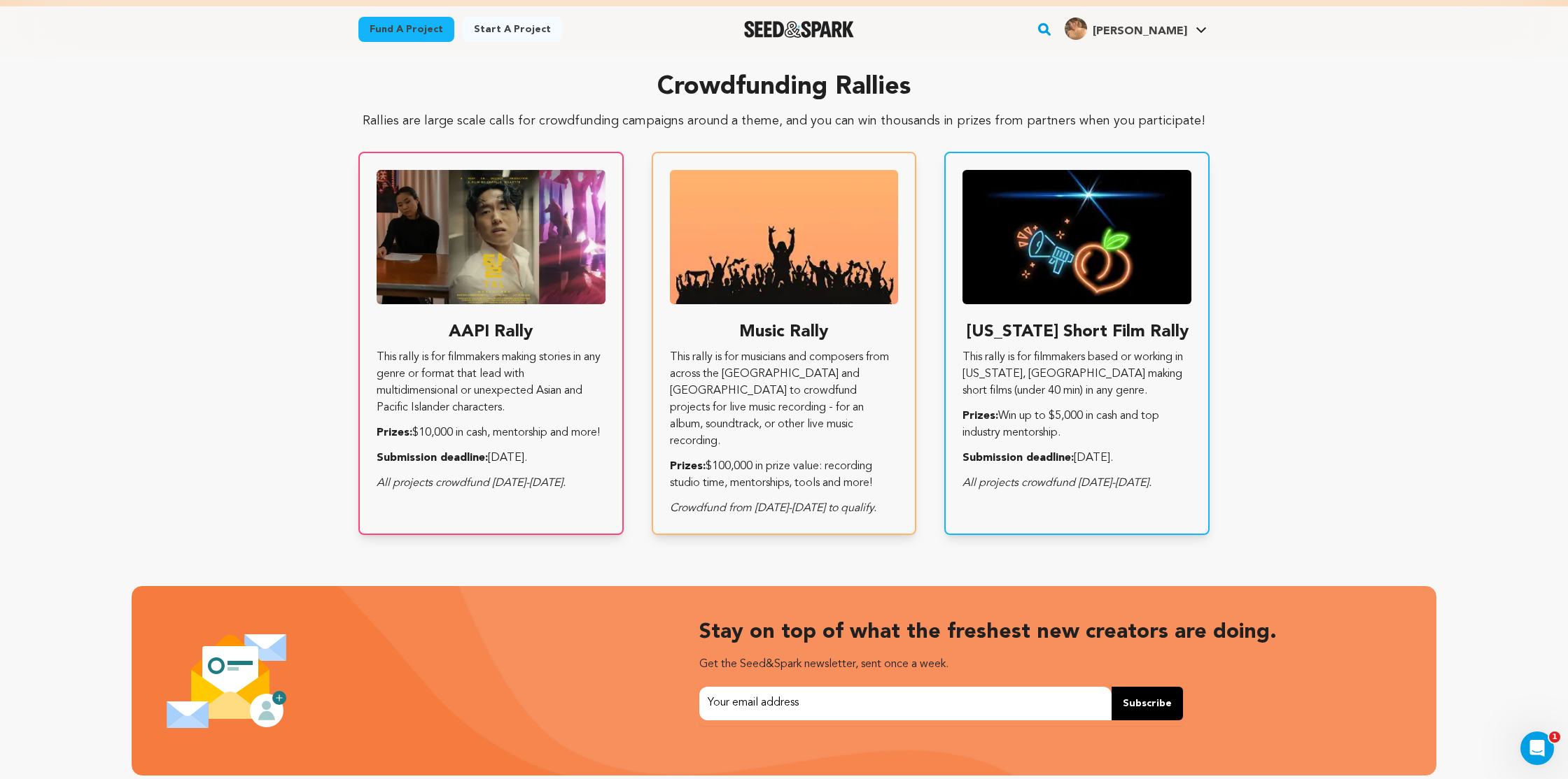
scroll to position [2404, 0]
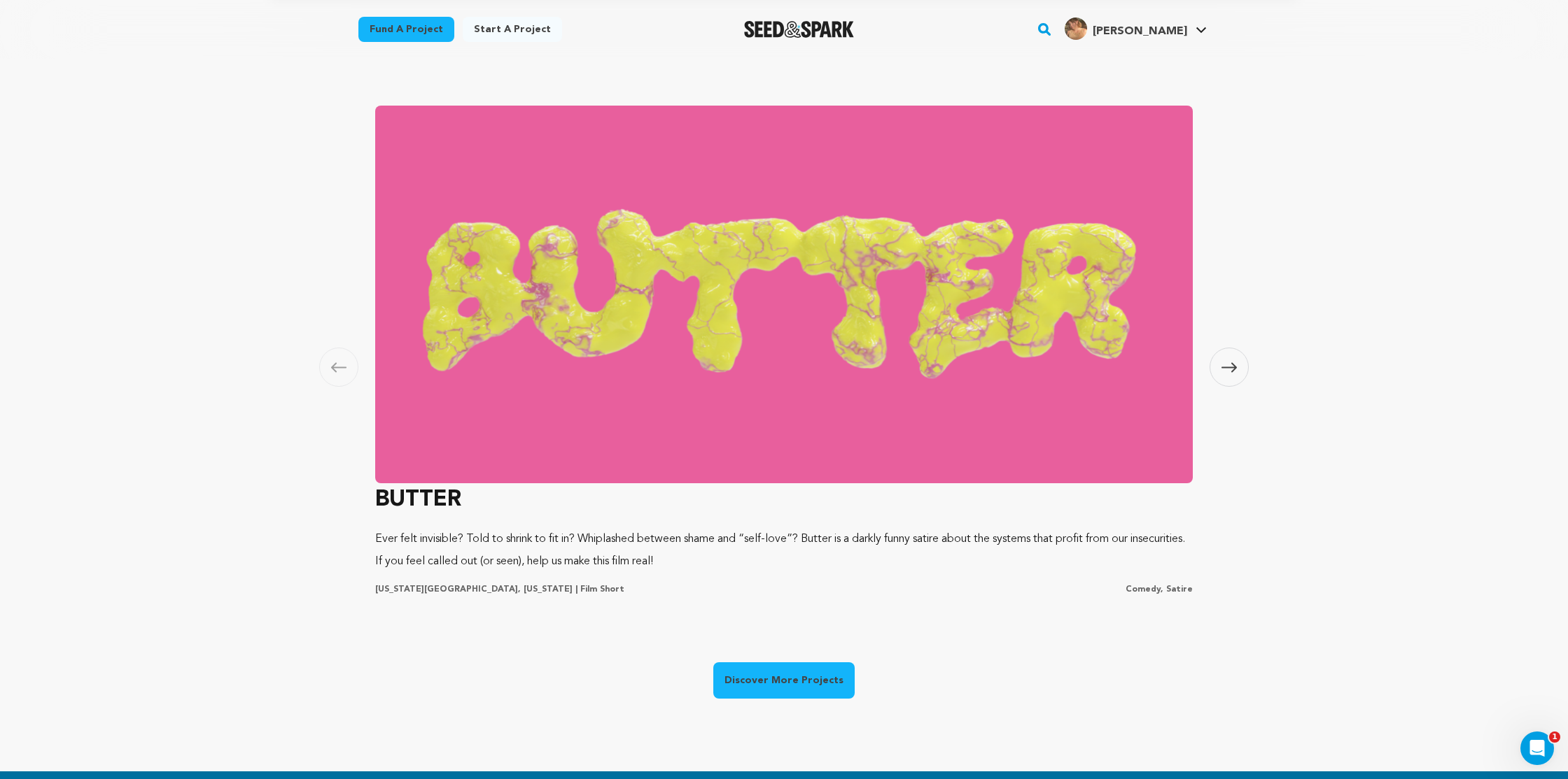
click at [1223, 359] on span at bounding box center [1229, 367] width 40 height 40
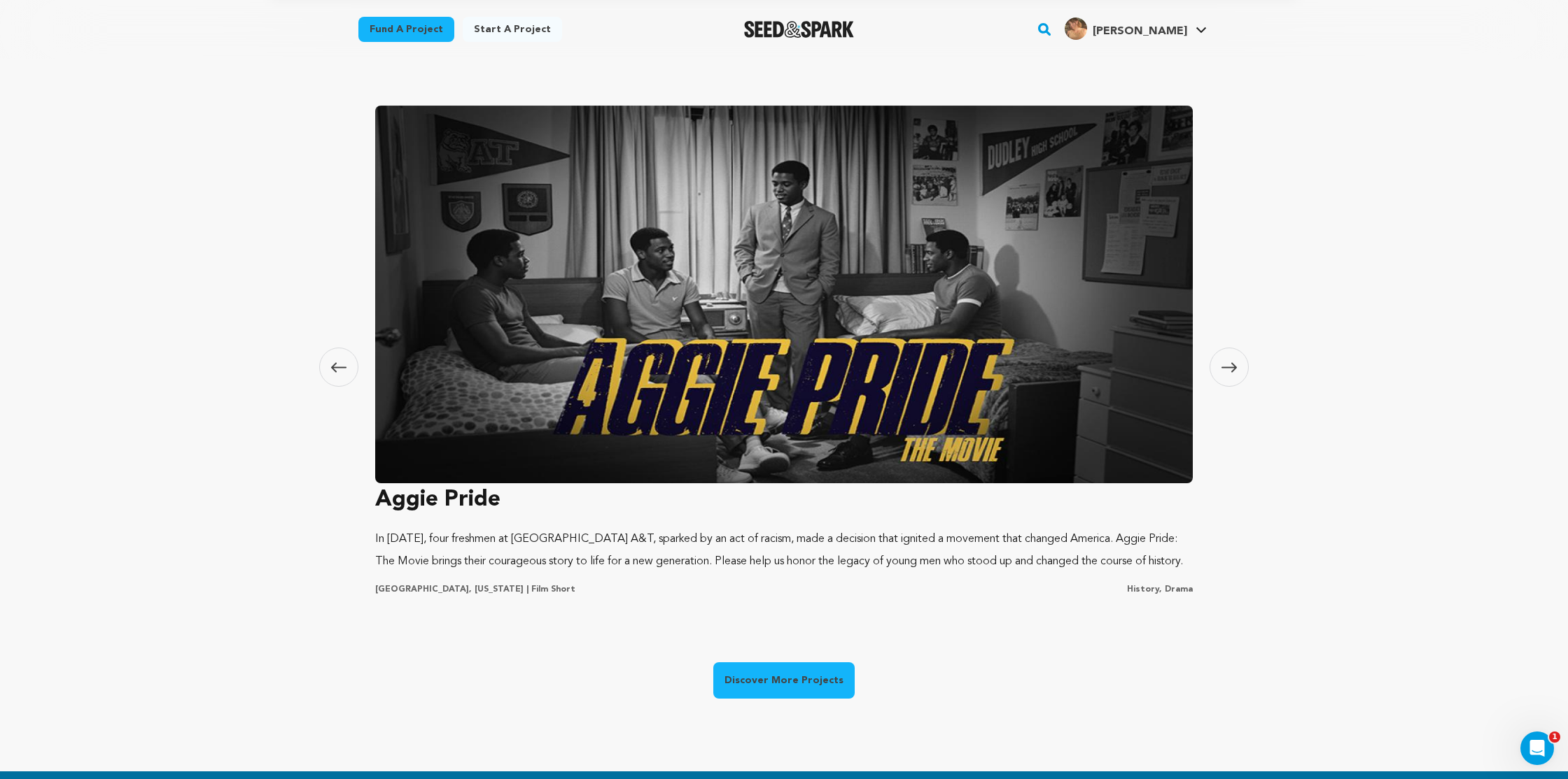
click at [1227, 365] on icon at bounding box center [1228, 367] width 15 height 9
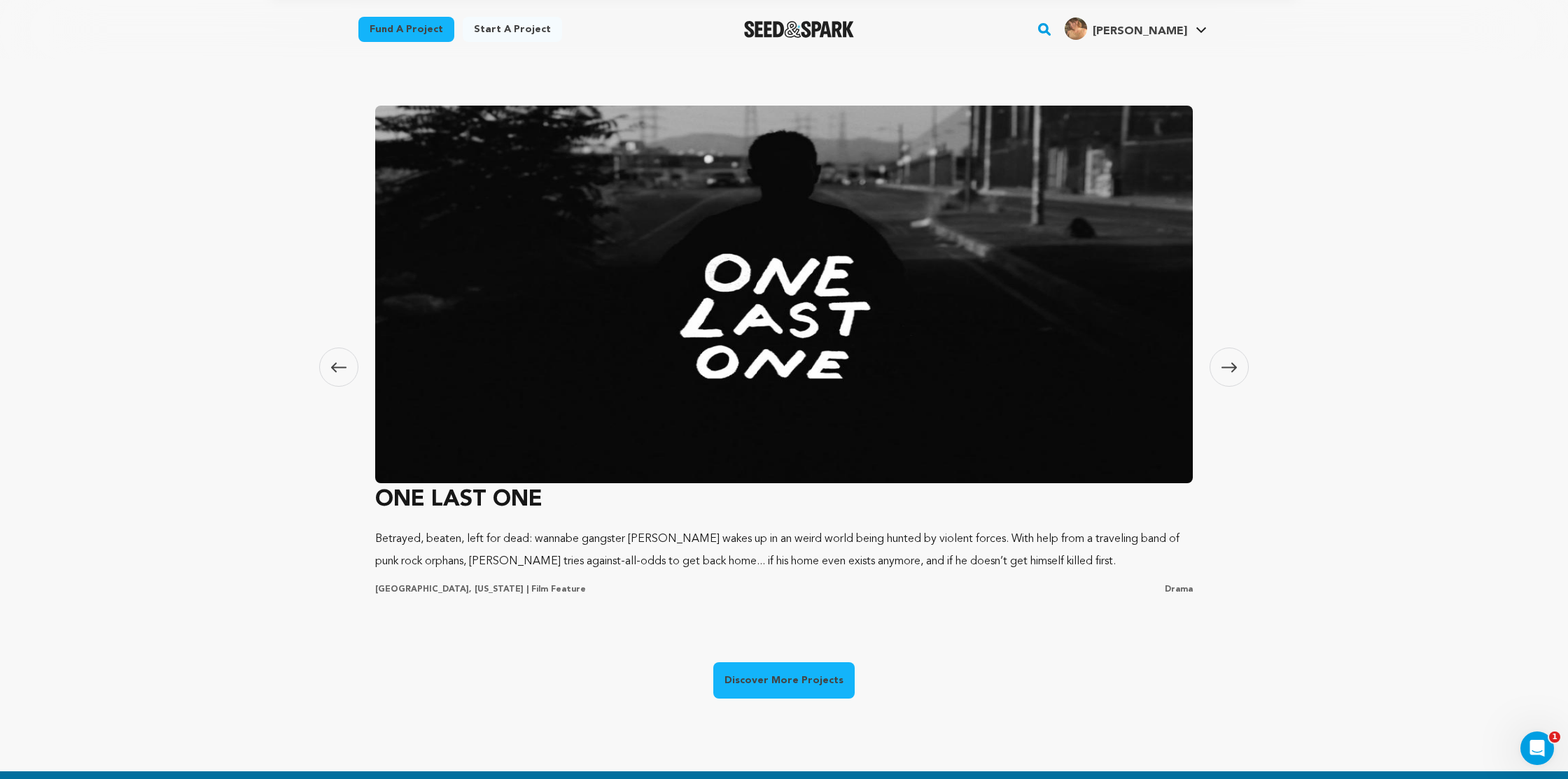
click at [1227, 365] on icon at bounding box center [1228, 367] width 15 height 9
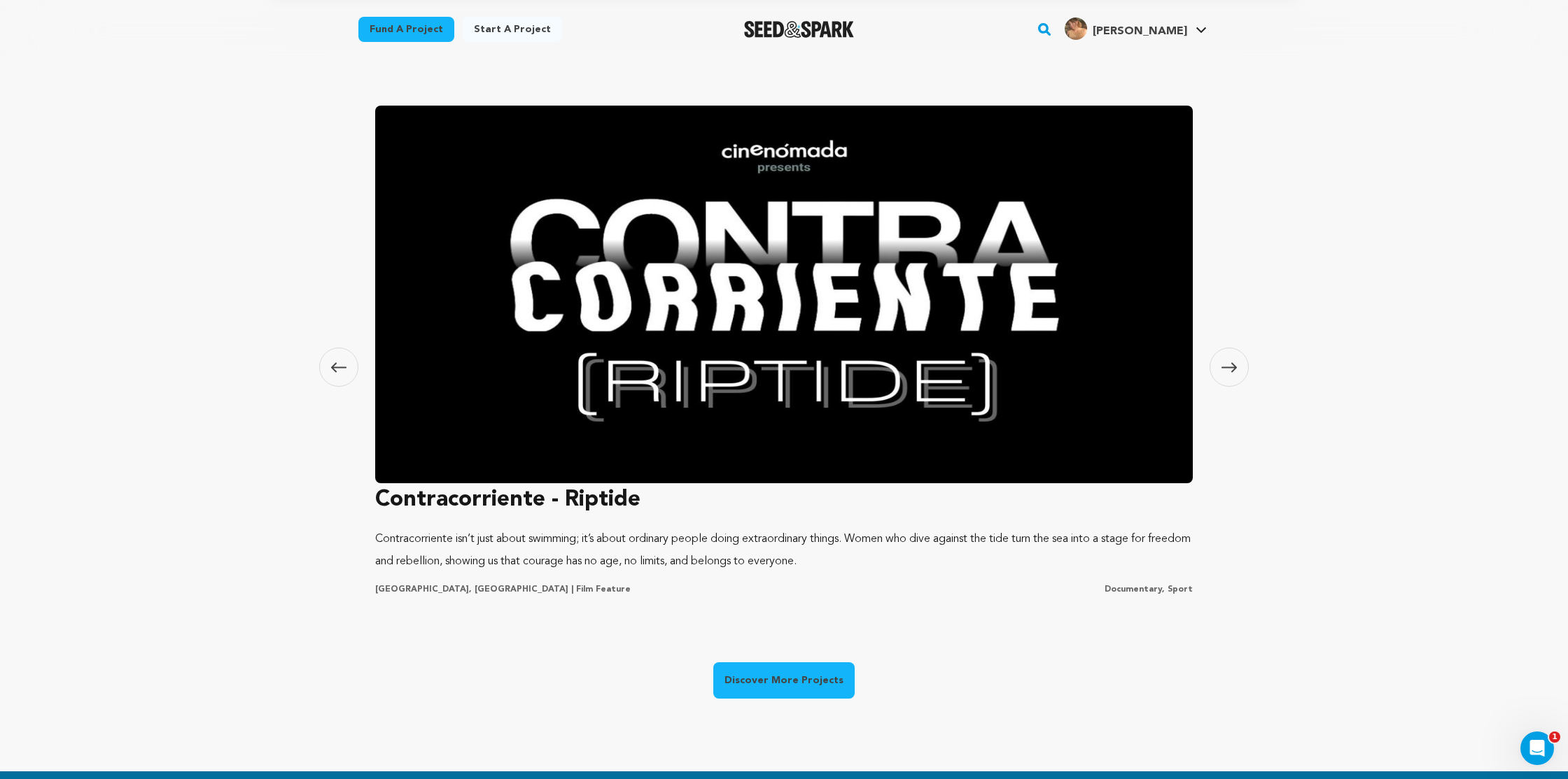
click at [1227, 365] on icon at bounding box center [1228, 367] width 15 height 9
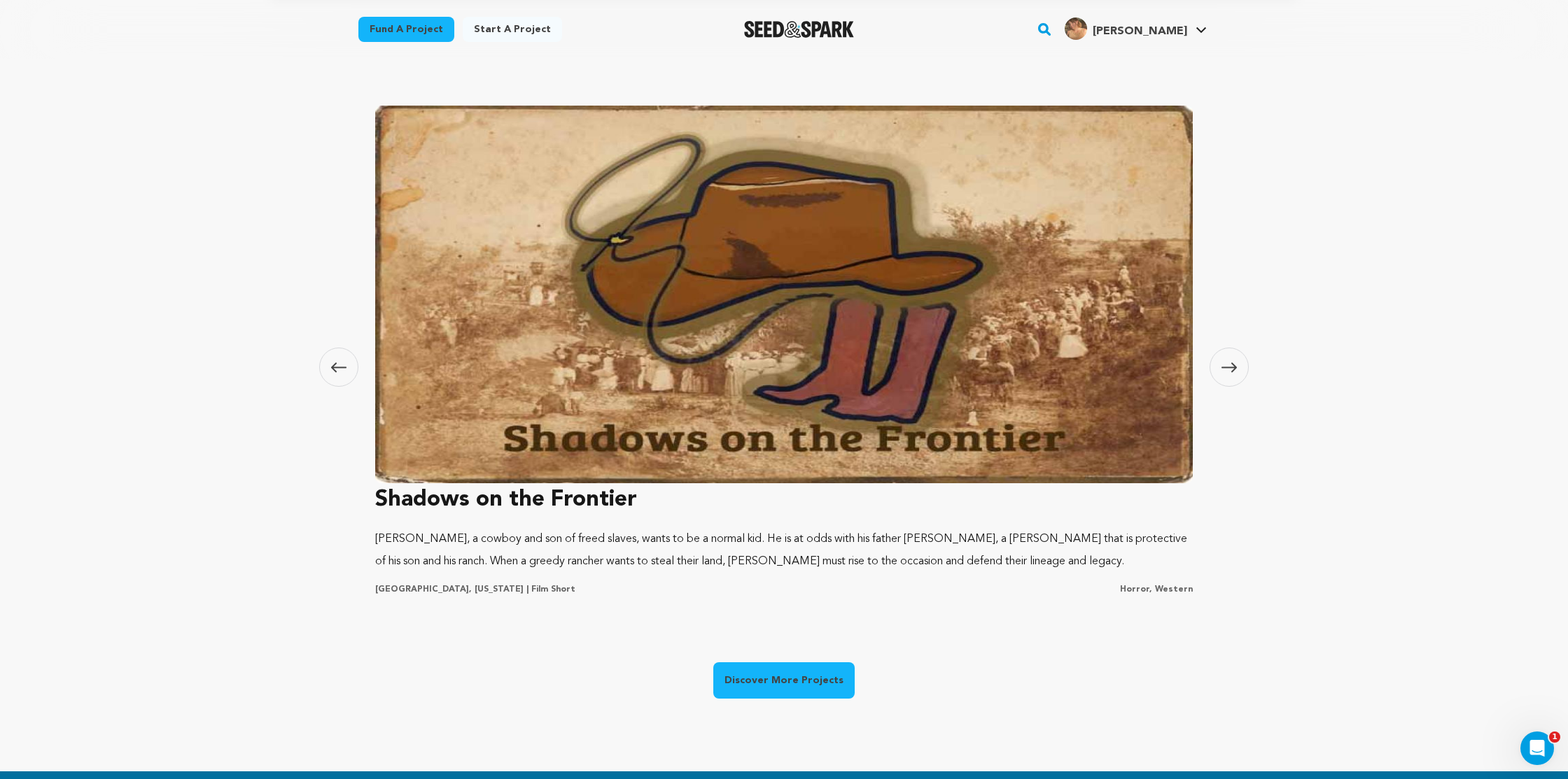
click at [1227, 365] on icon at bounding box center [1228, 367] width 15 height 9
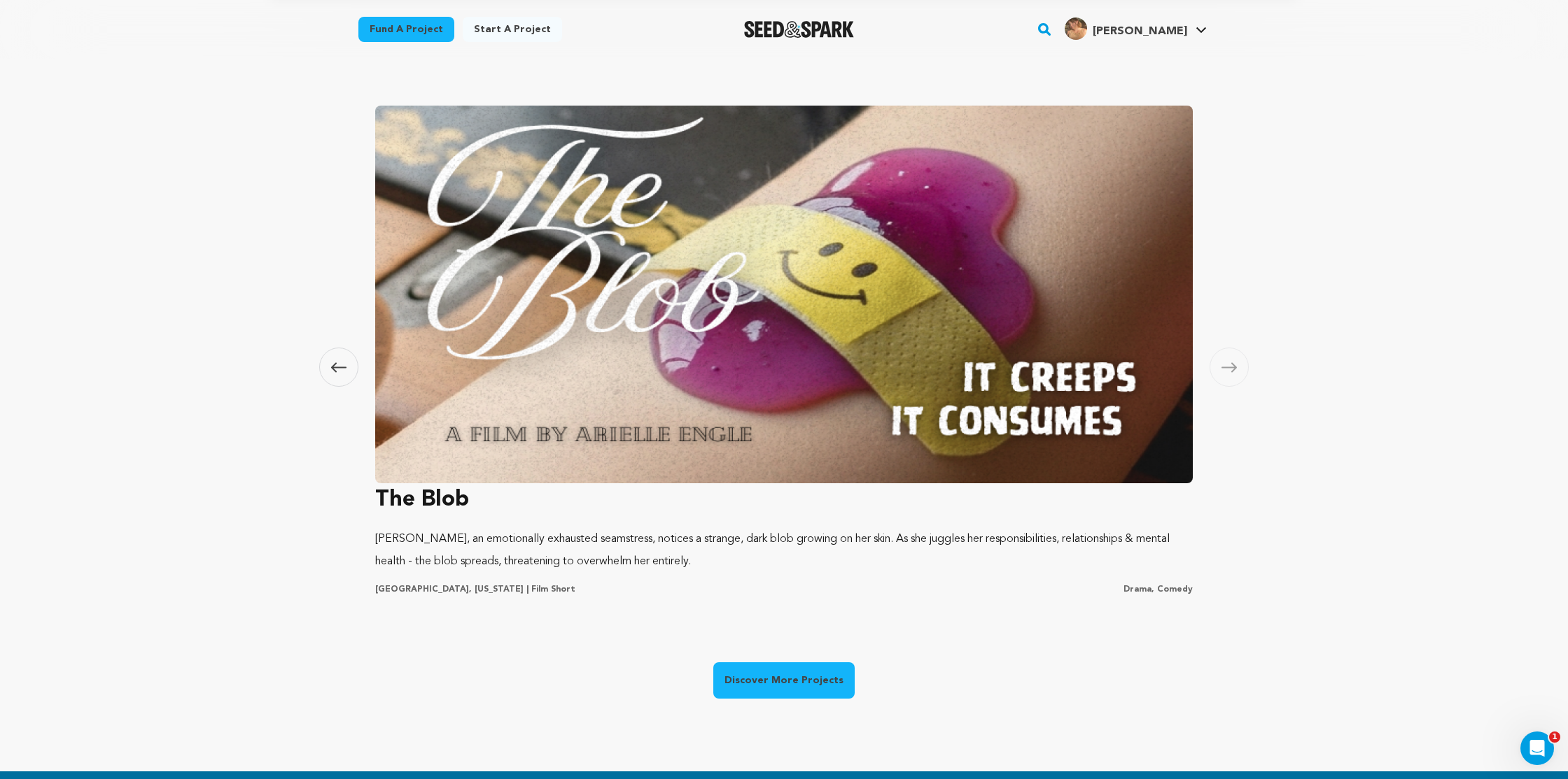
click at [1227, 365] on icon at bounding box center [1228, 367] width 15 height 9
click at [349, 368] on span at bounding box center [339, 367] width 40 height 40
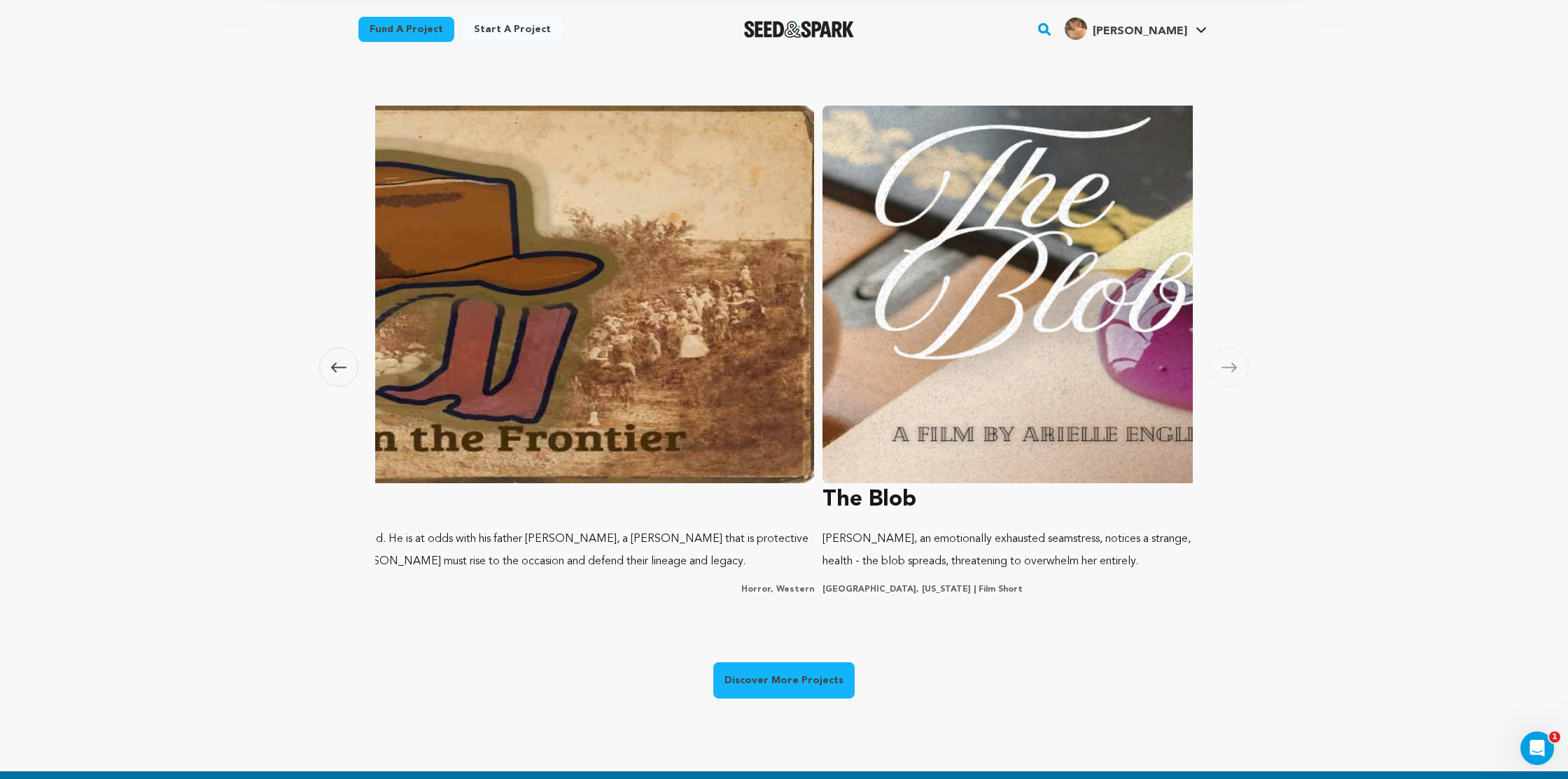
click at [349, 368] on span at bounding box center [339, 367] width 40 height 40
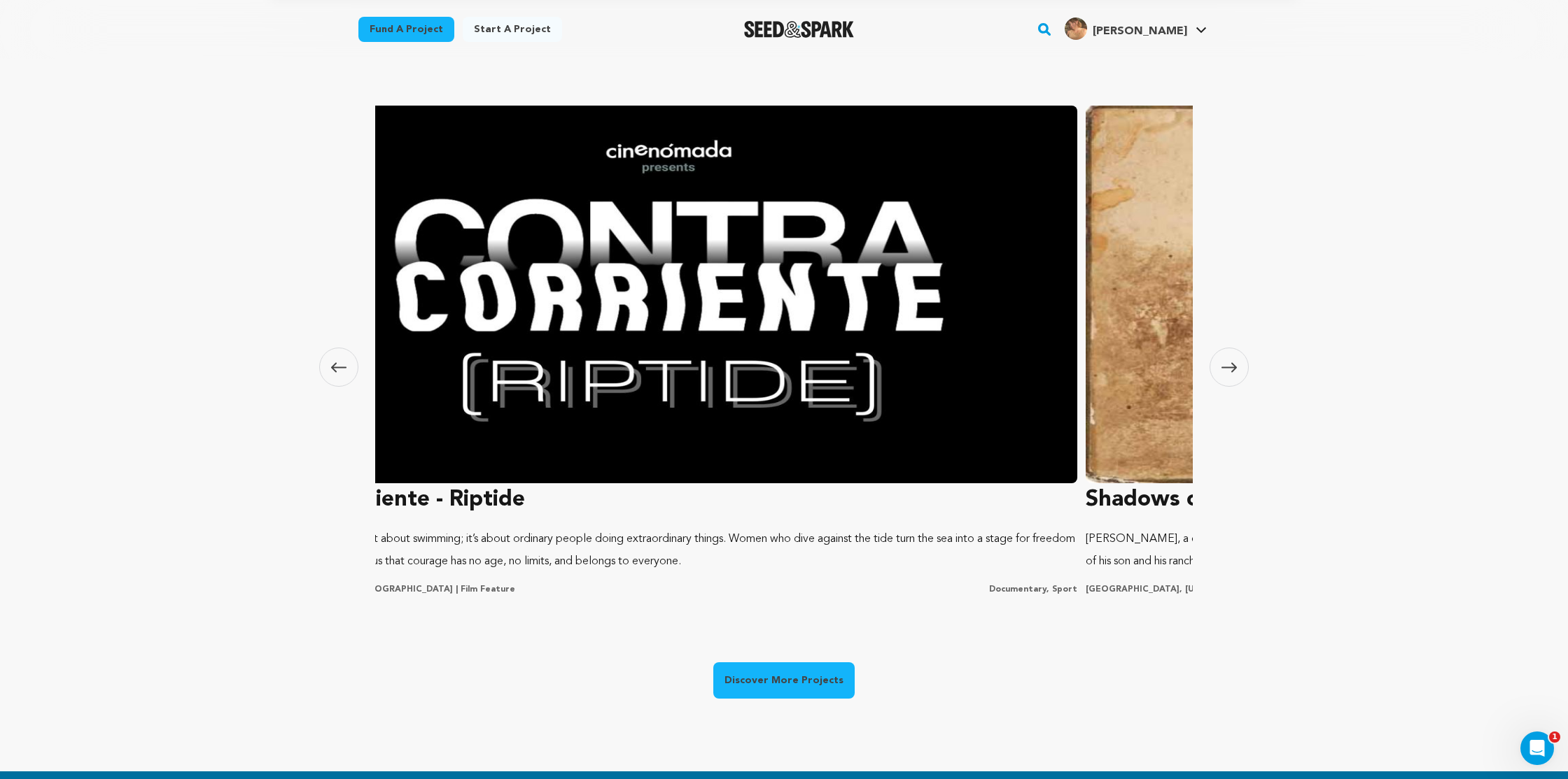
click at [349, 368] on span at bounding box center [339, 367] width 40 height 40
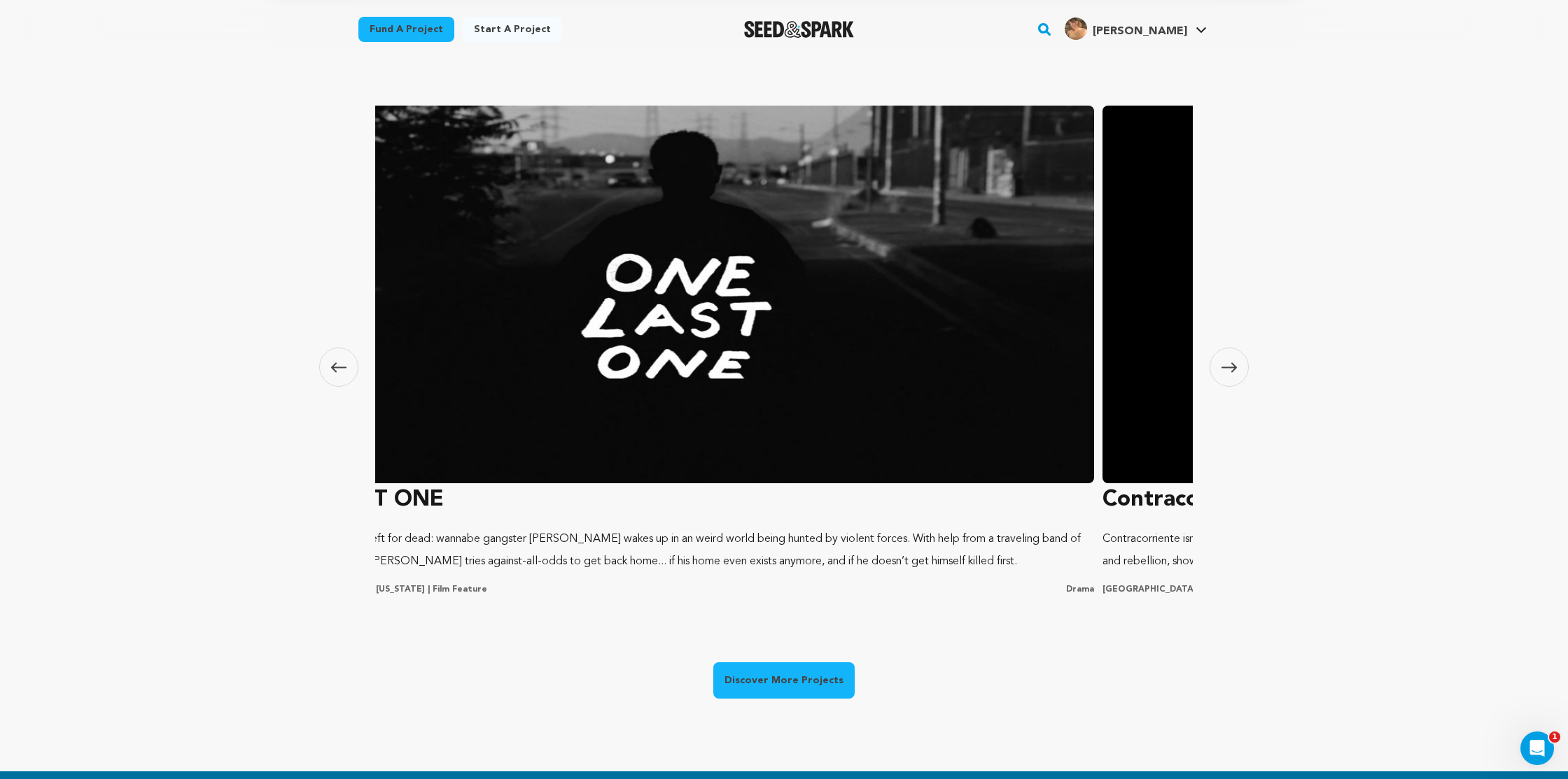
click at [349, 368] on span at bounding box center [339, 367] width 40 height 40
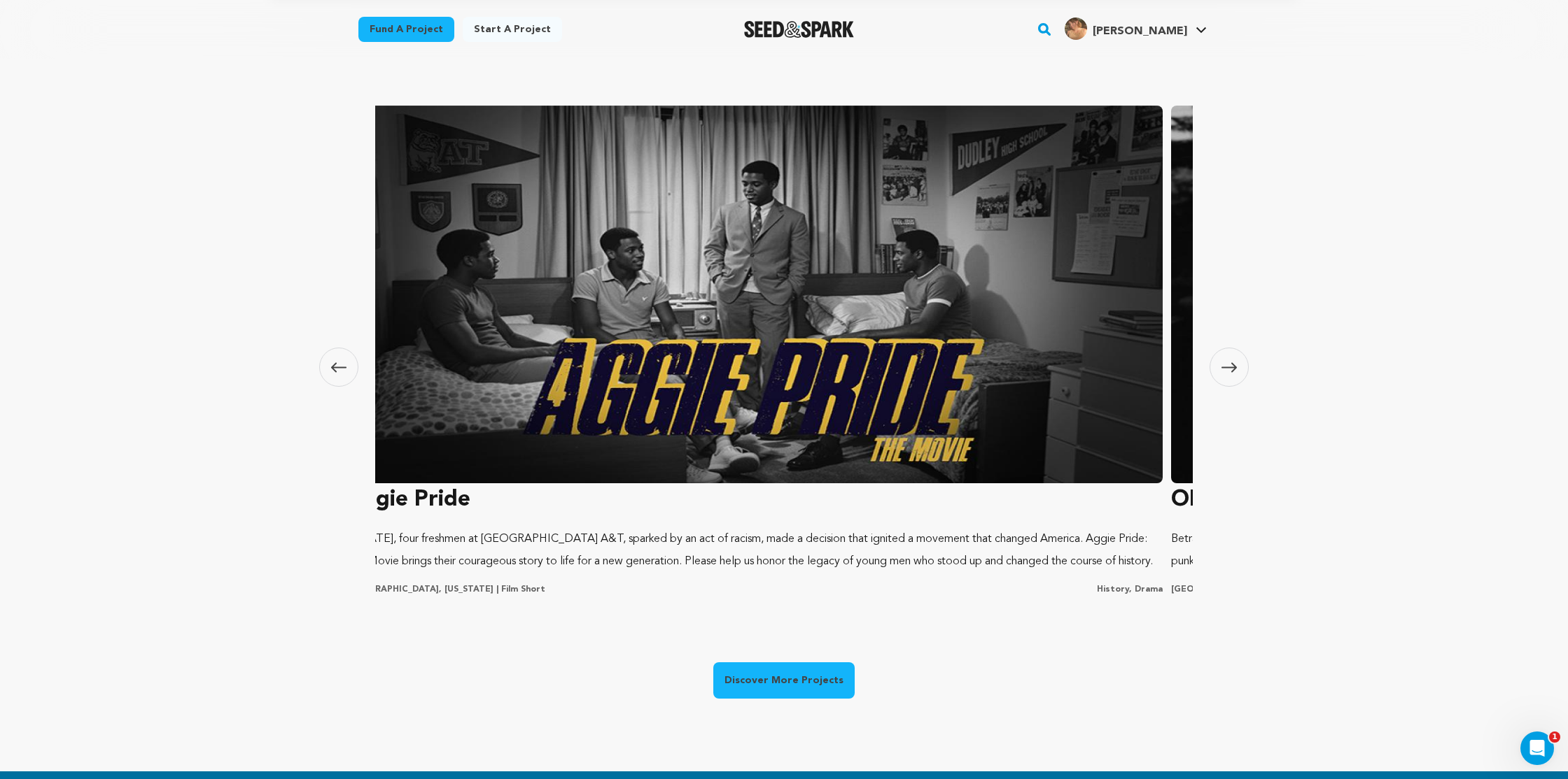
click at [349, 368] on span at bounding box center [339, 367] width 40 height 40
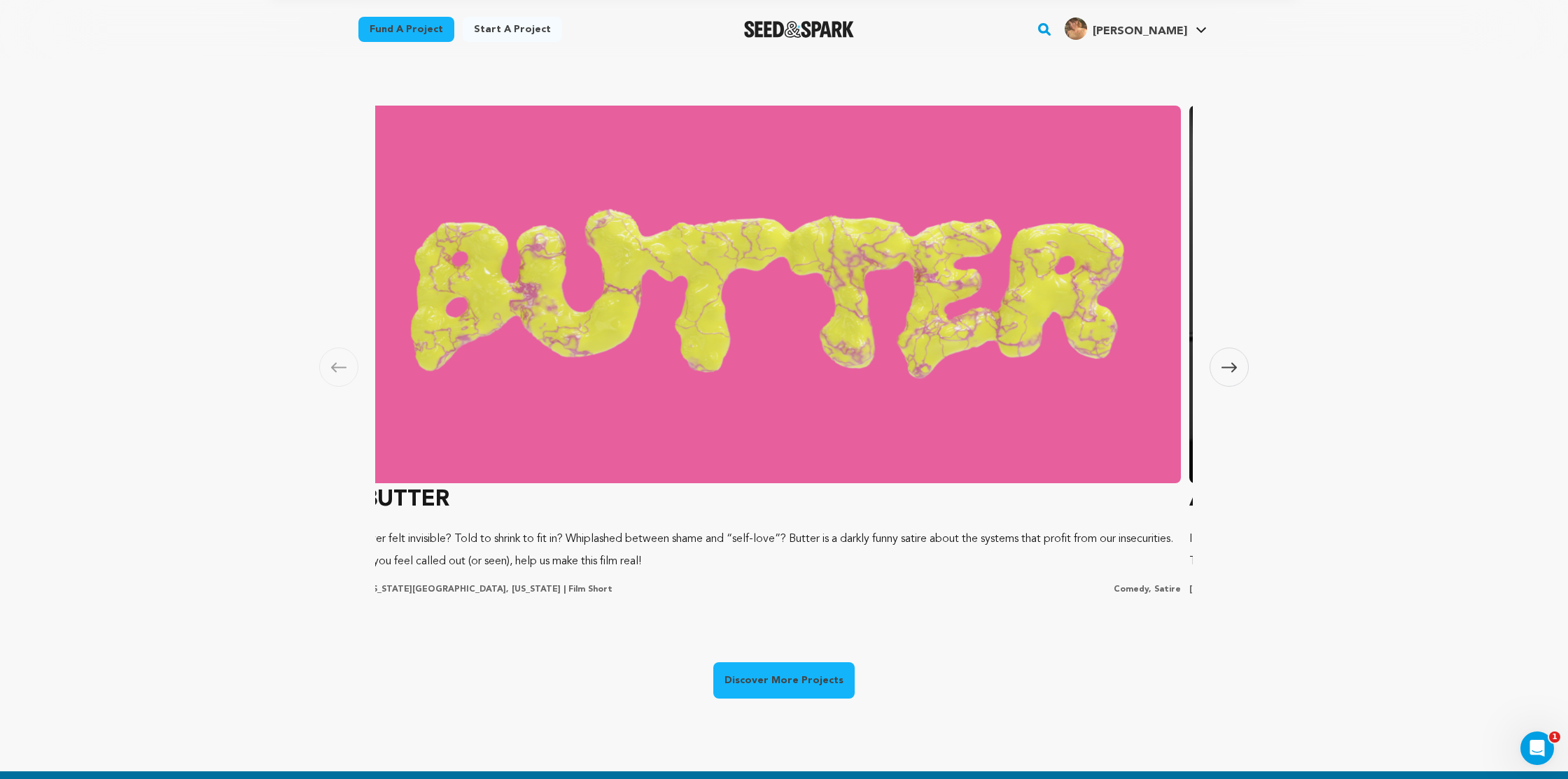
click at [349, 368] on span at bounding box center [339, 367] width 40 height 40
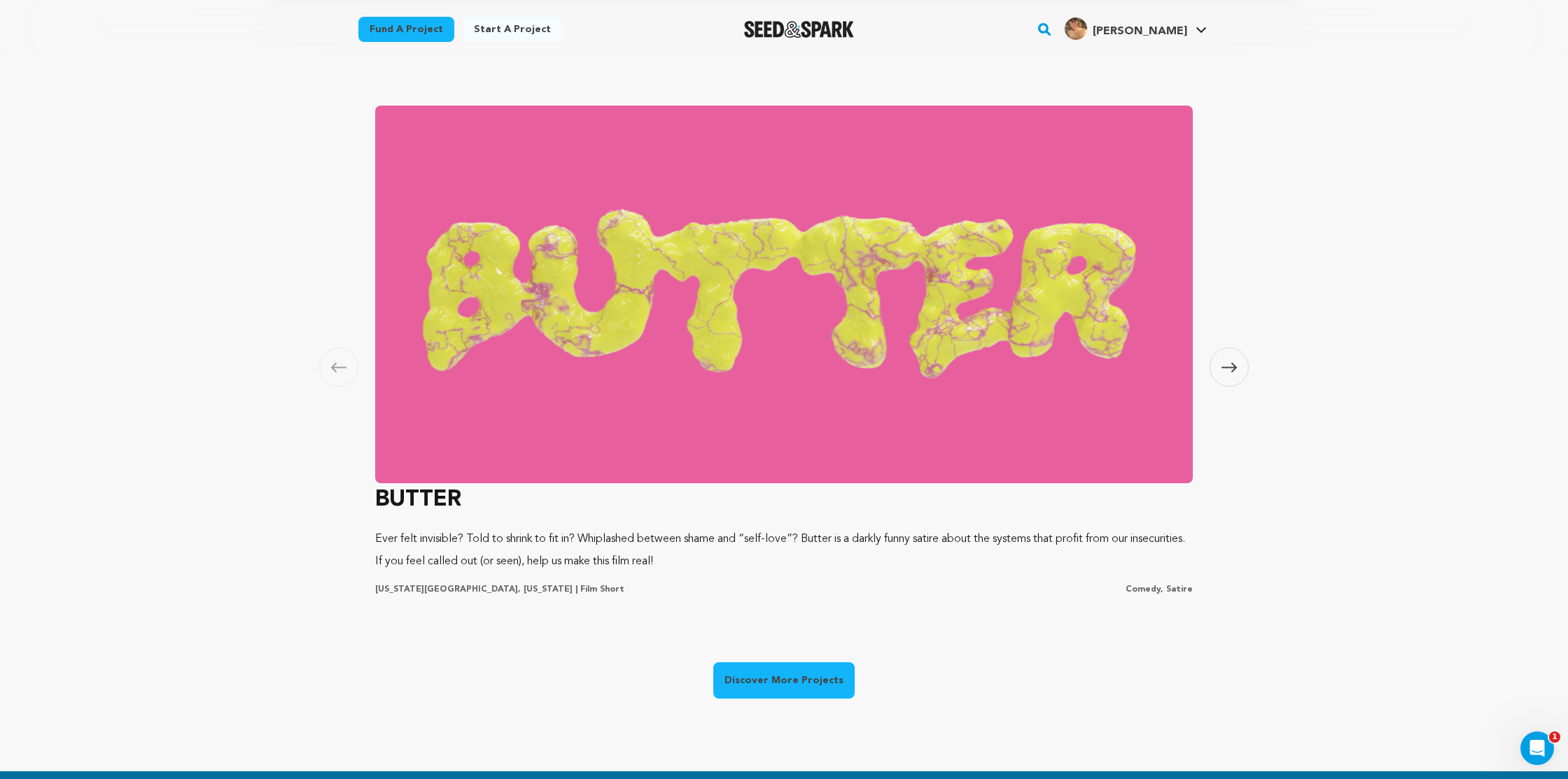
click at [349, 368] on span at bounding box center [339, 367] width 40 height 40
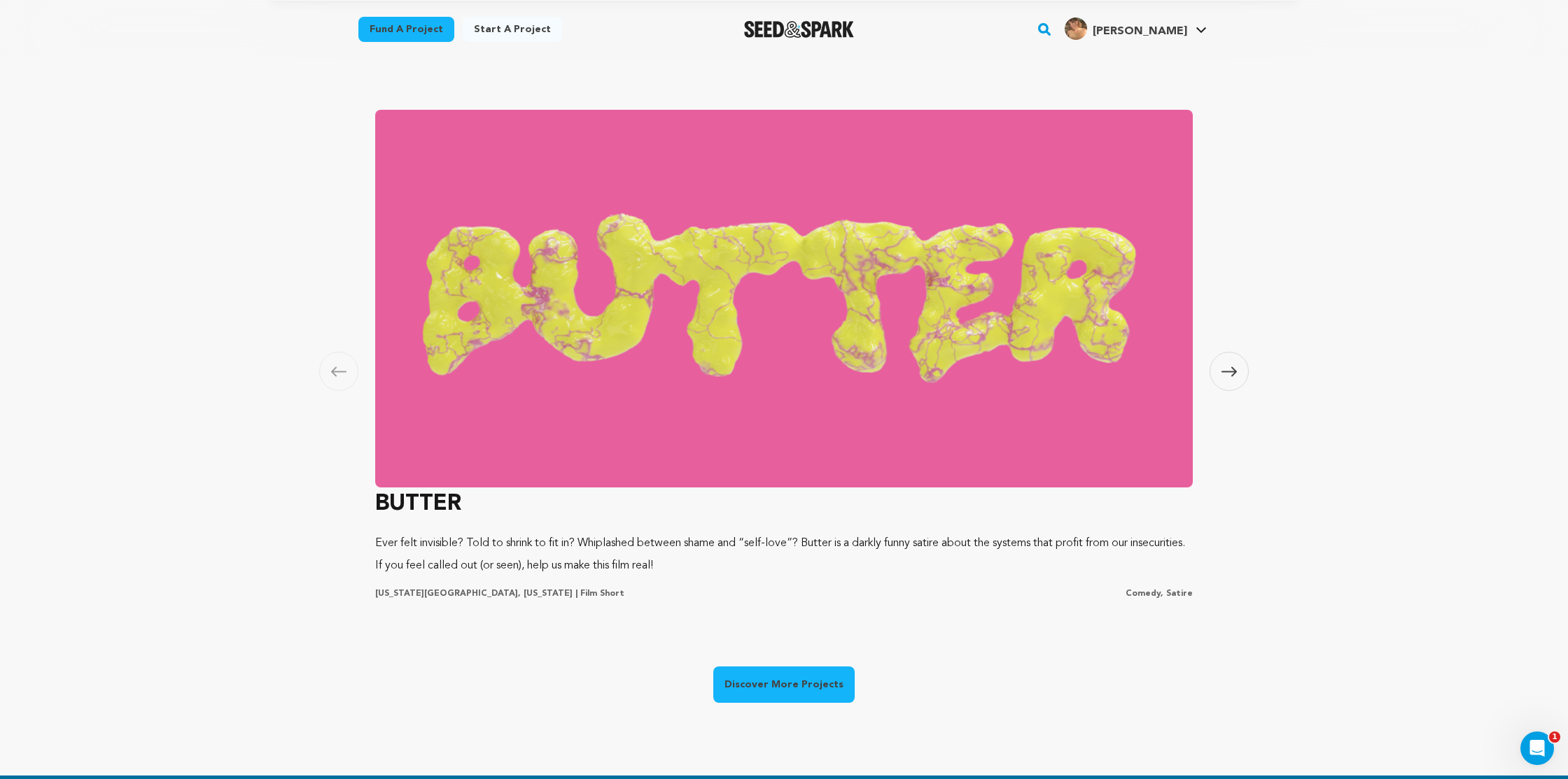
click at [820, 706] on div "Discover More Projects" at bounding box center [783, 687] width 141 height 42
click at [827, 685] on link "Discover More Projects" at bounding box center [783, 685] width 141 height 36
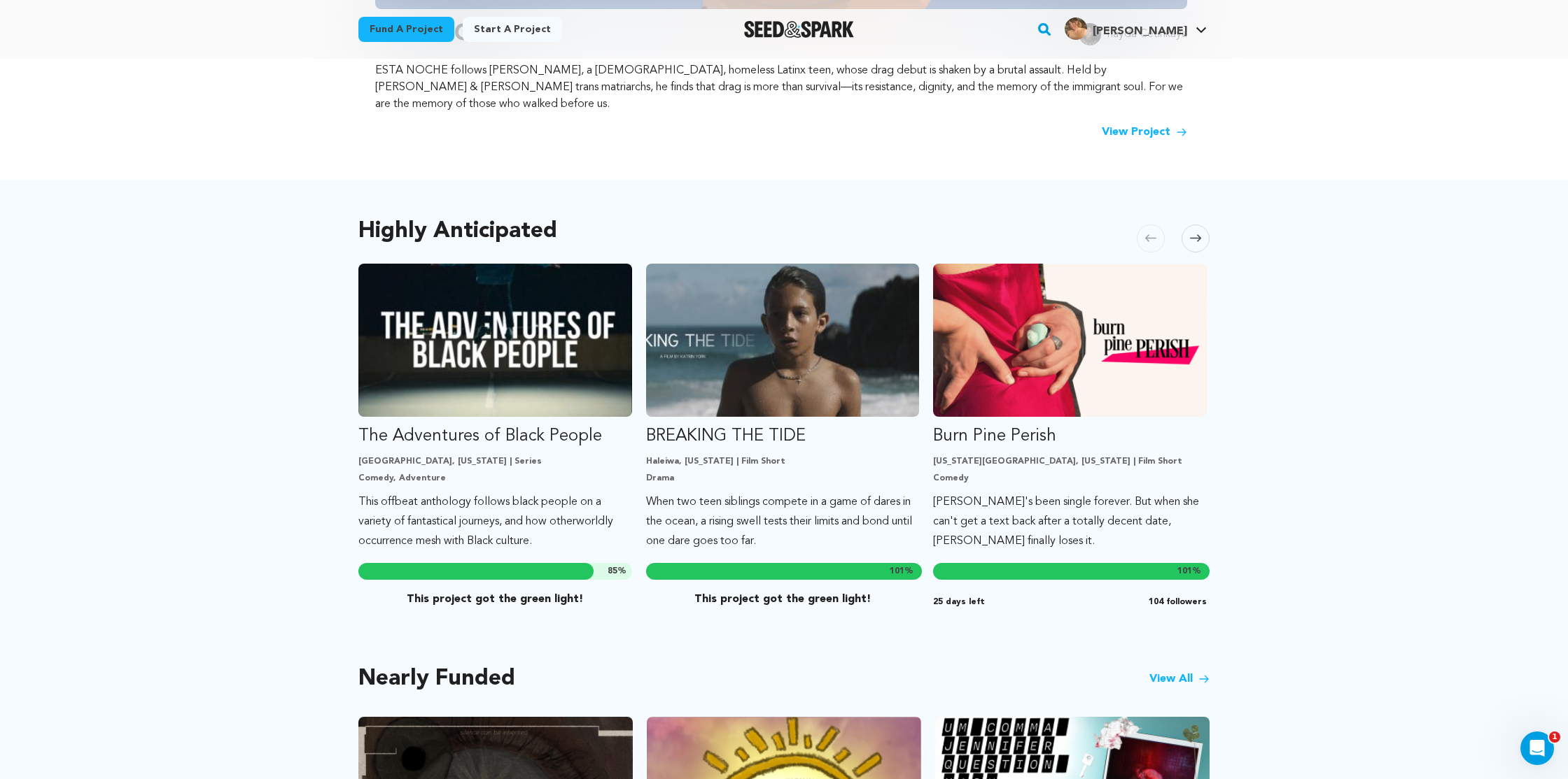
click at [1197, 233] on icon at bounding box center [1195, 238] width 11 height 10
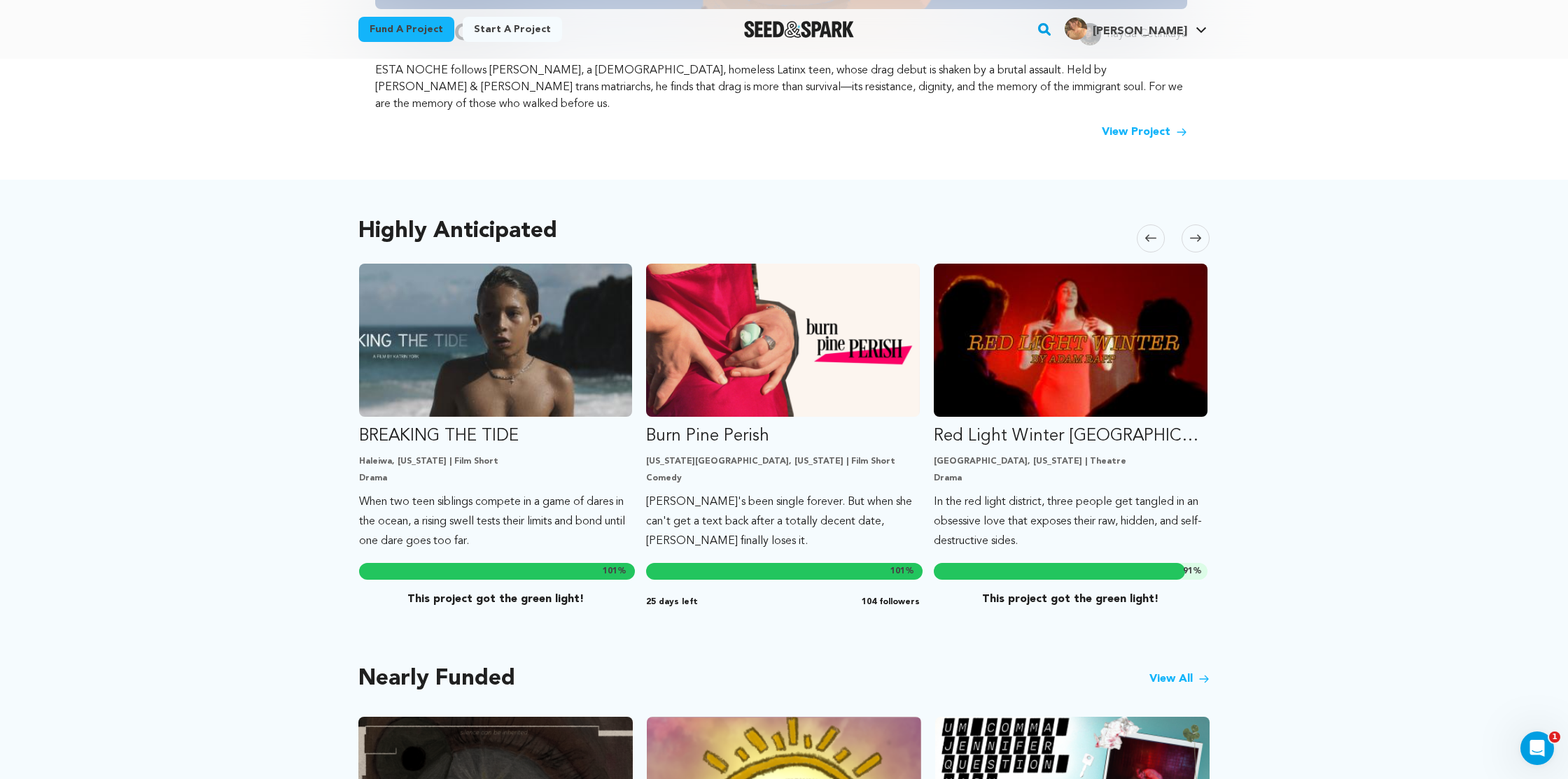
click at [1197, 233] on icon at bounding box center [1195, 238] width 11 height 10
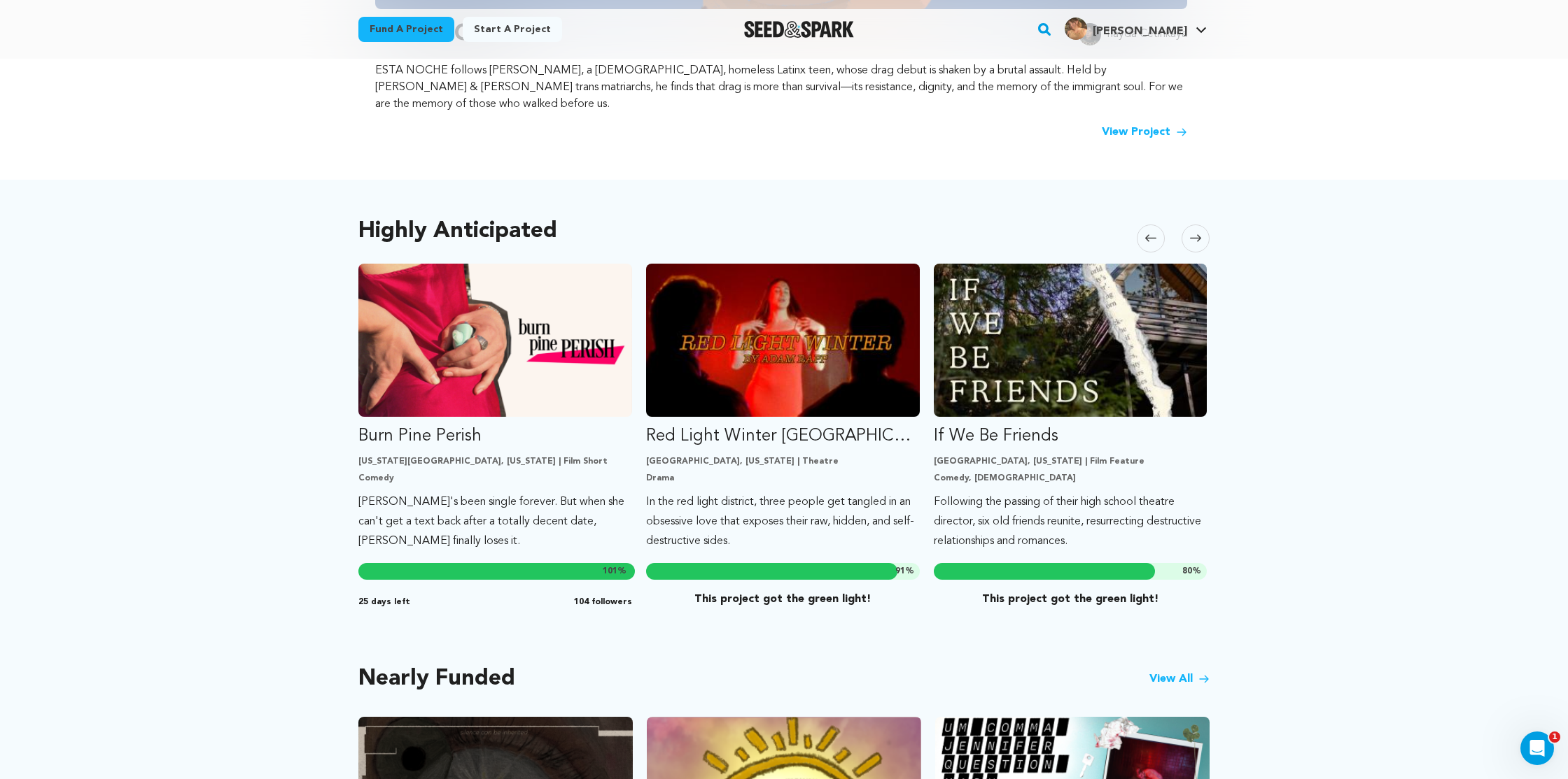
click at [1197, 233] on icon at bounding box center [1195, 238] width 11 height 10
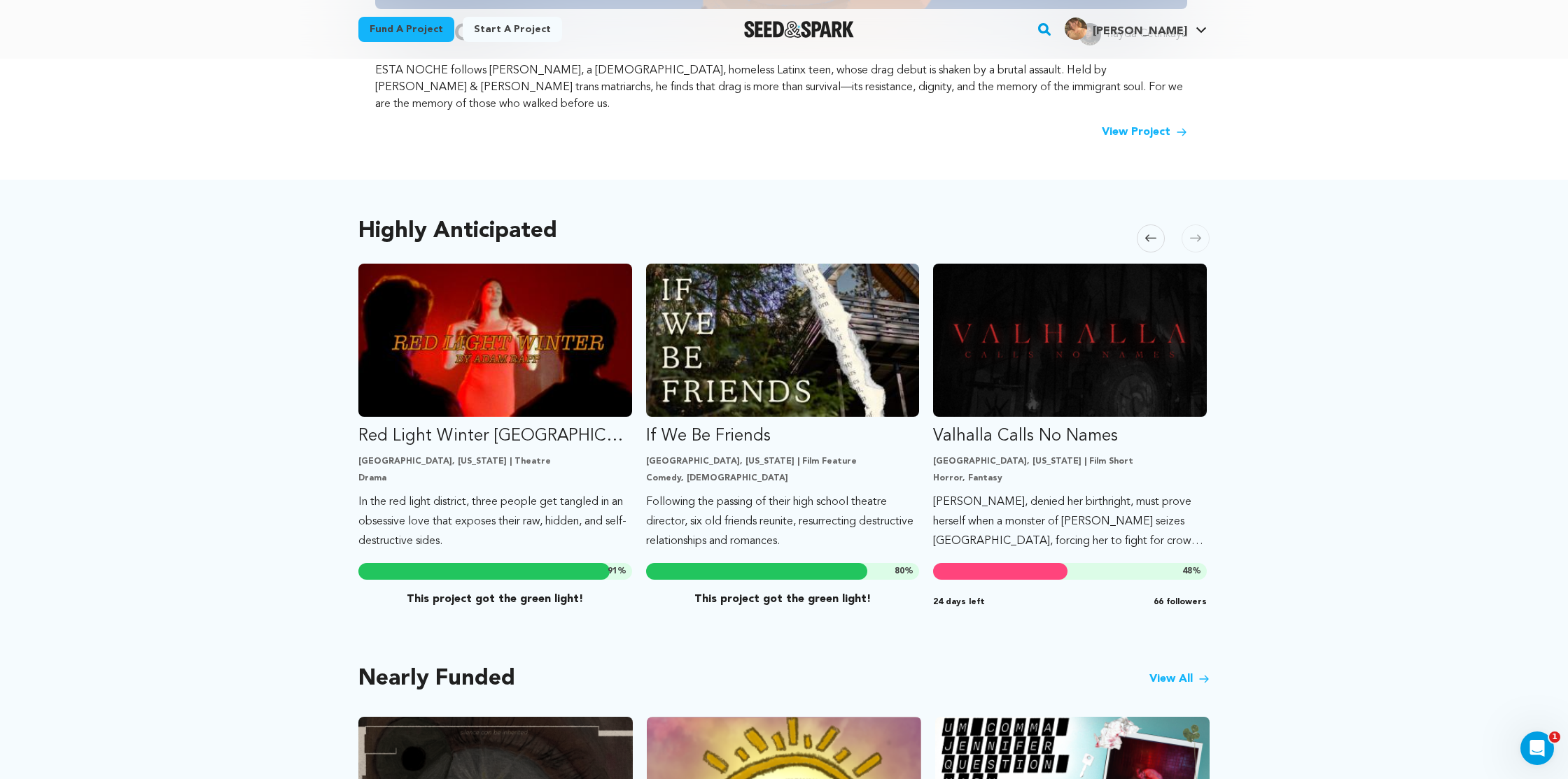
click at [1197, 233] on icon at bounding box center [1195, 238] width 11 height 10
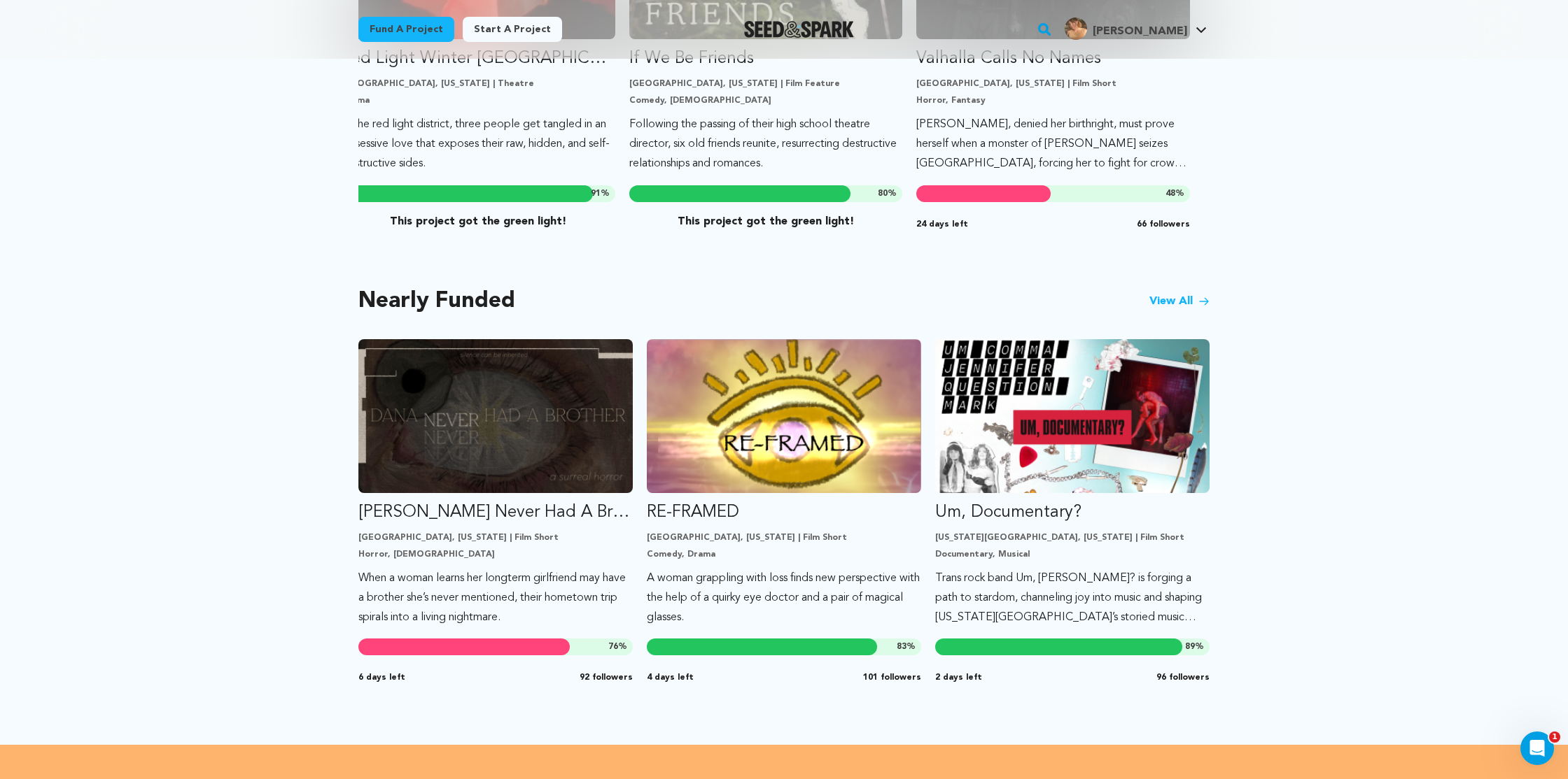
scroll to position [979, 0]
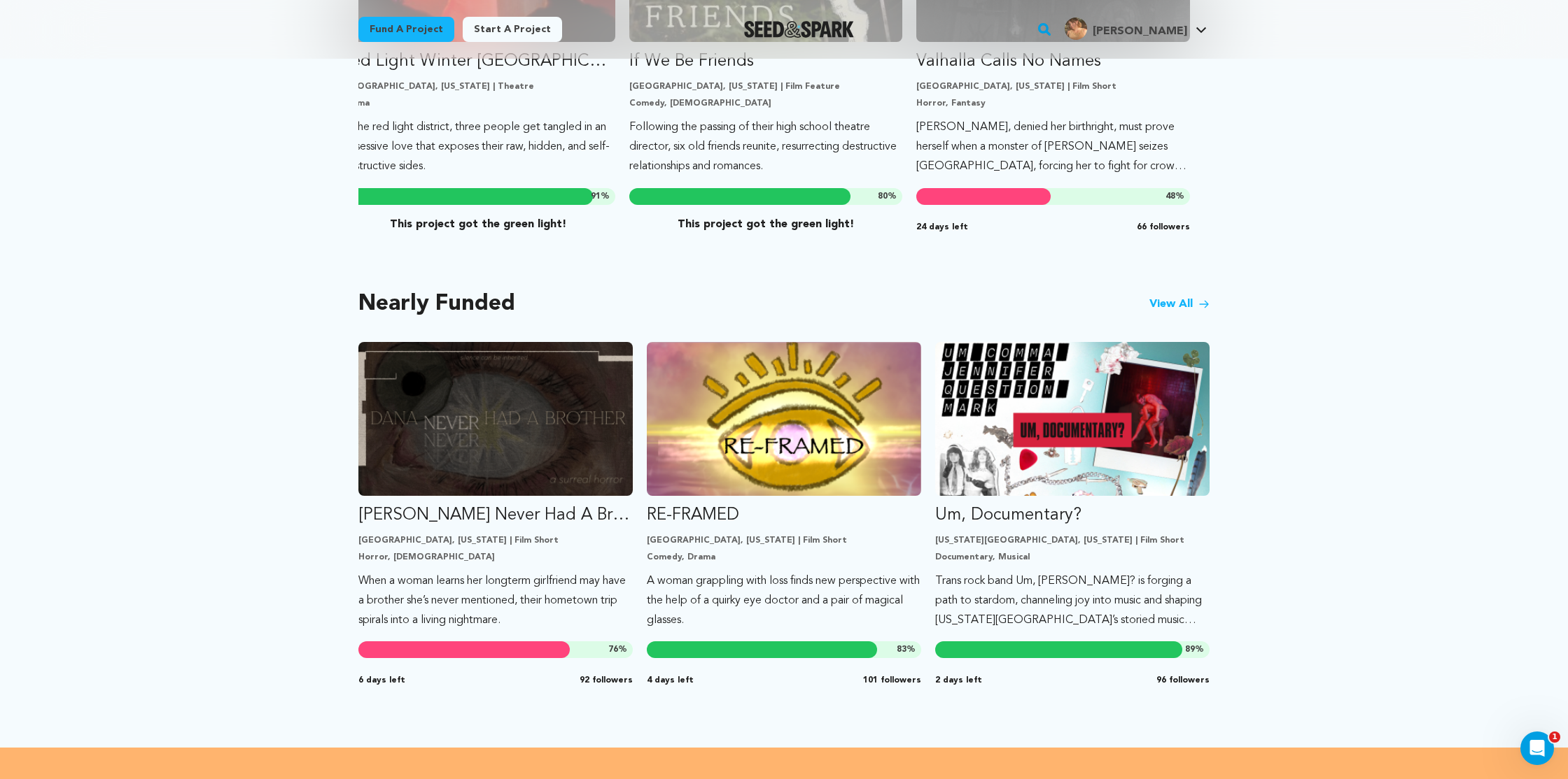
click at [1193, 296] on link "View All" at bounding box center [1179, 304] width 60 height 17
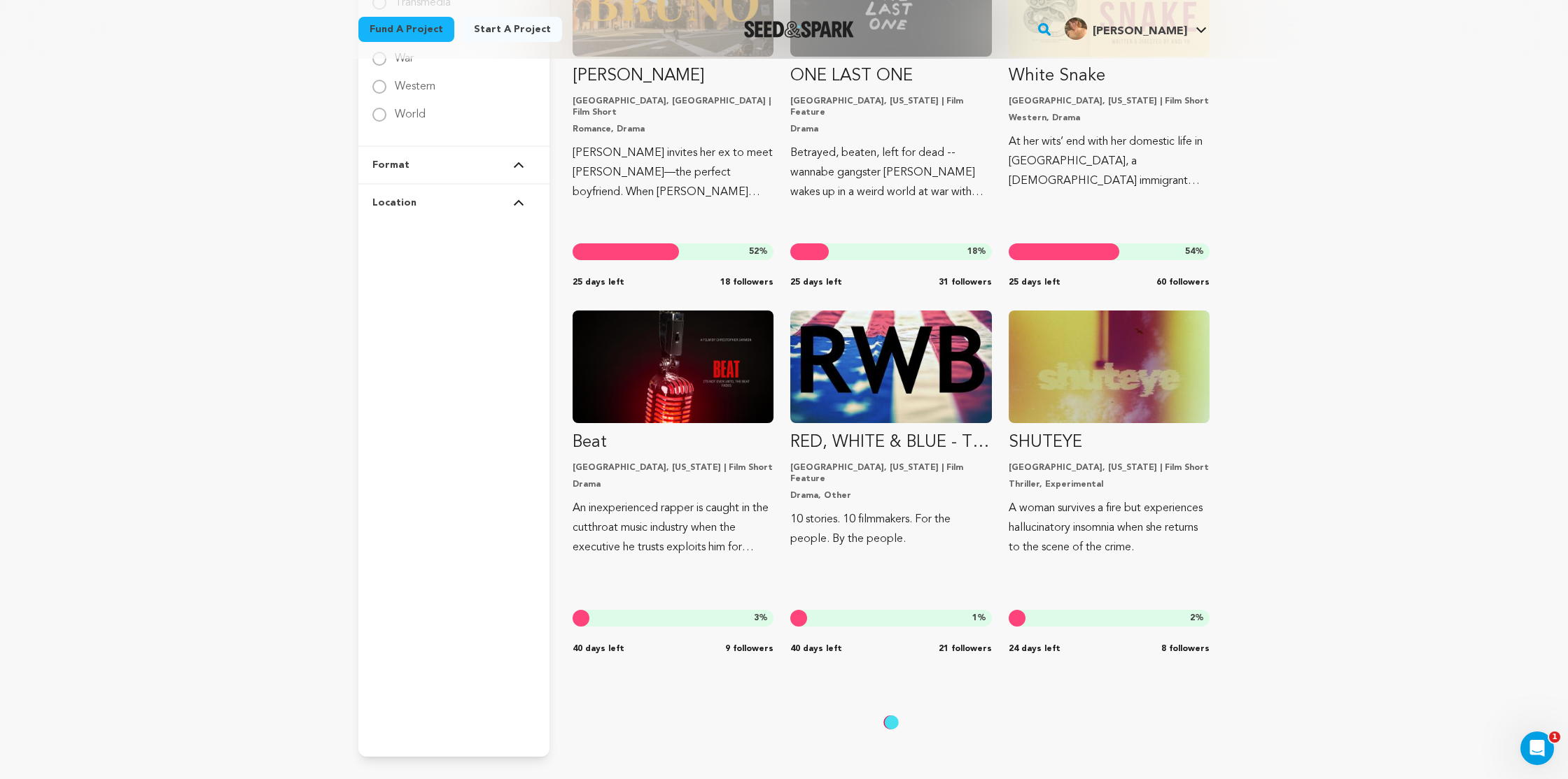
scroll to position [2567, 0]
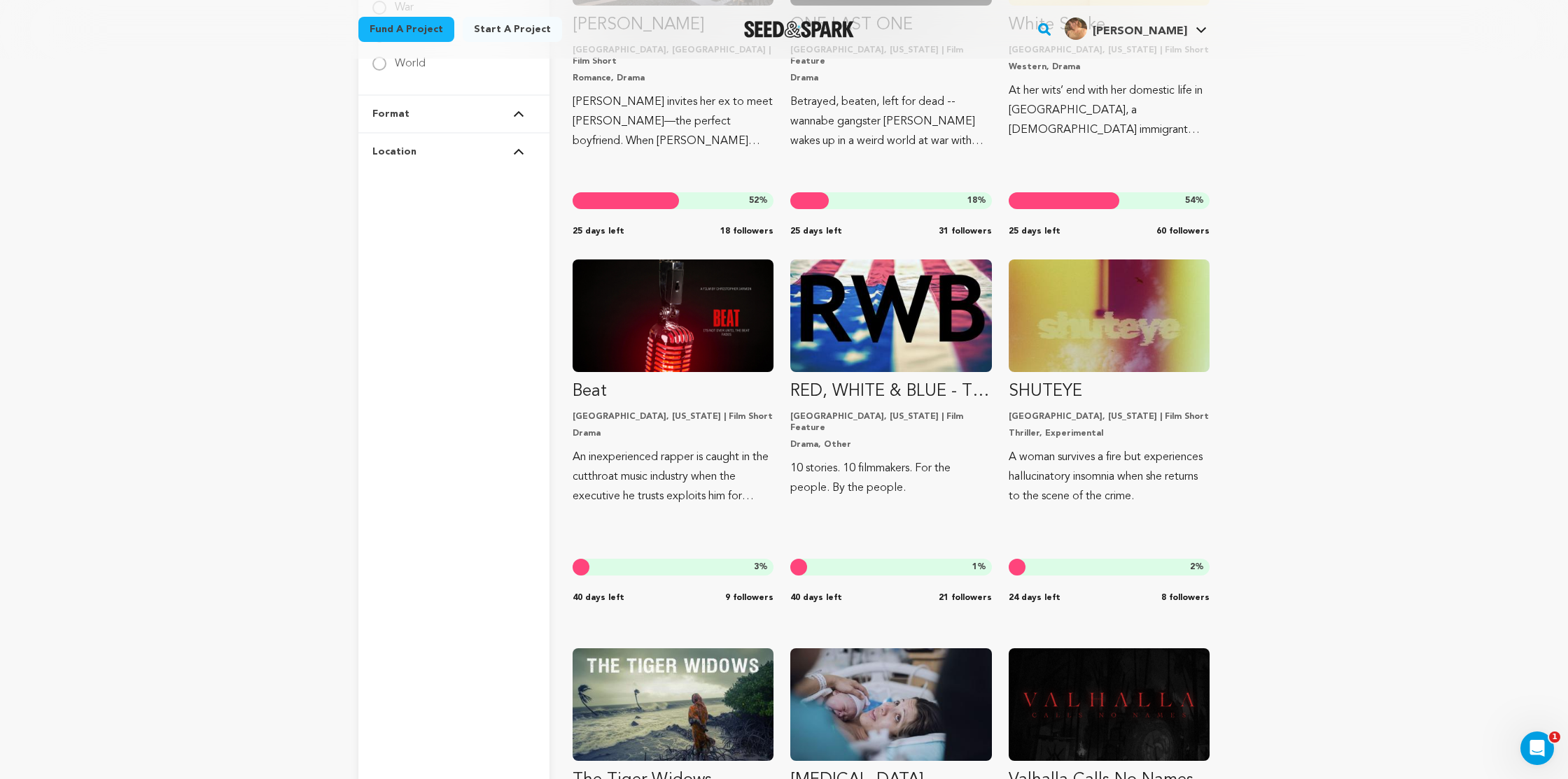
click at [1281, 59] on div "Fund a project Start a project Search" at bounding box center [784, 15] width 1568 height 5164
